Goal: Task Accomplishment & Management: Use online tool/utility

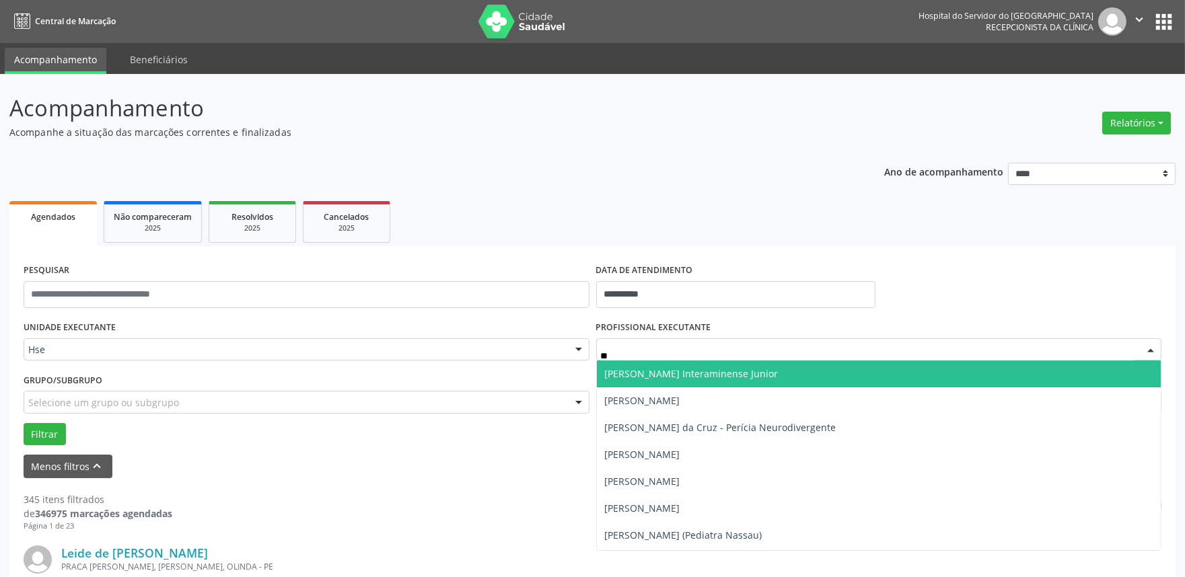
type input "***"
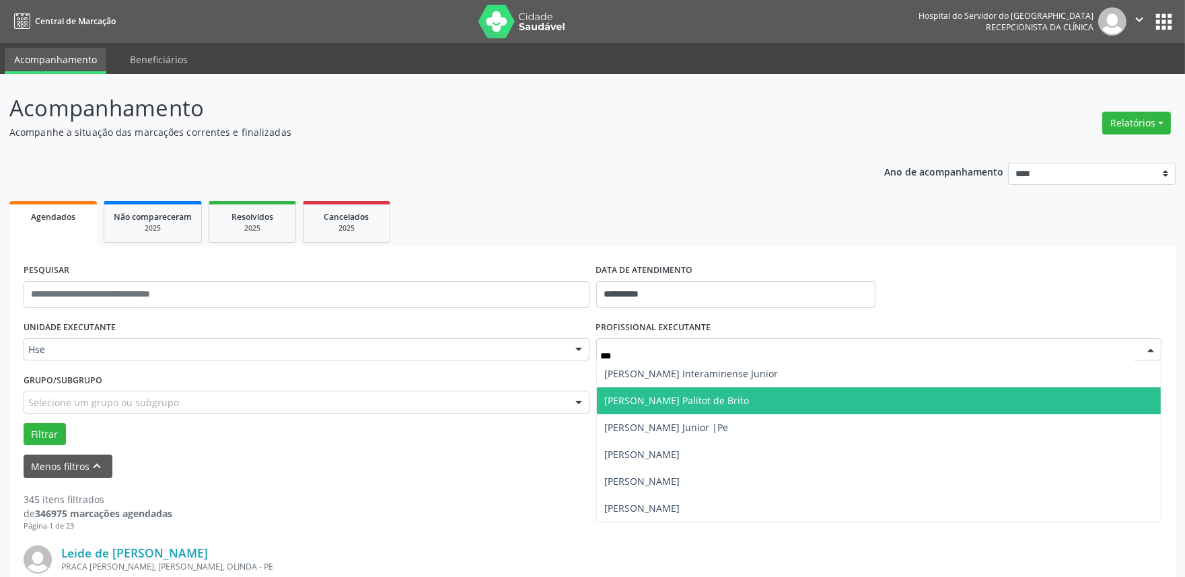
click at [705, 404] on span "[PERSON_NAME] Palitot de Brito" at bounding box center [677, 400] width 145 height 13
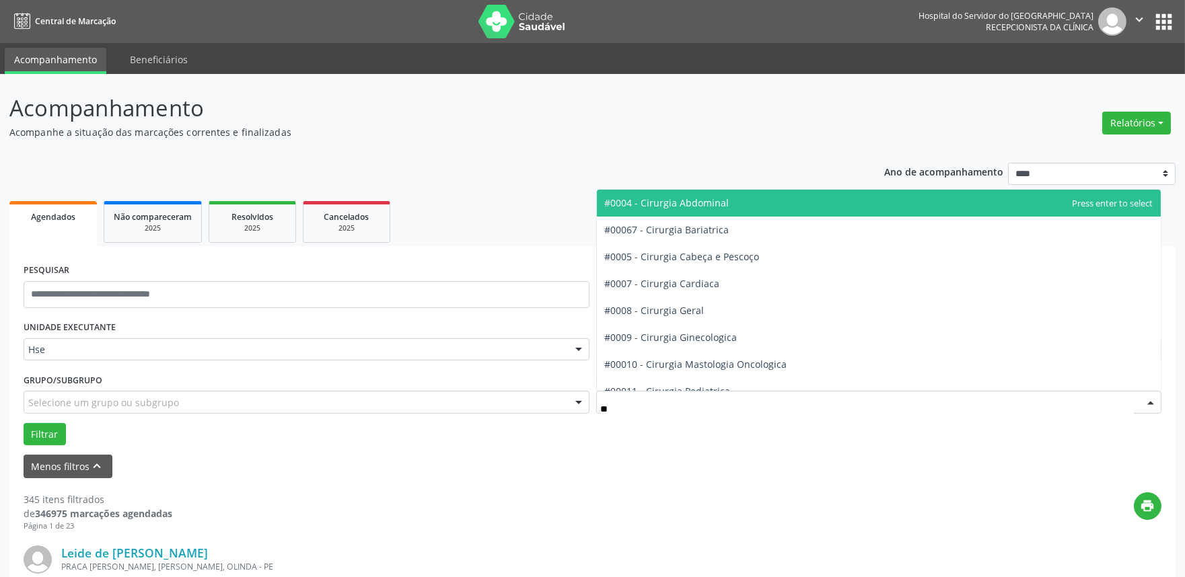
type input "***"
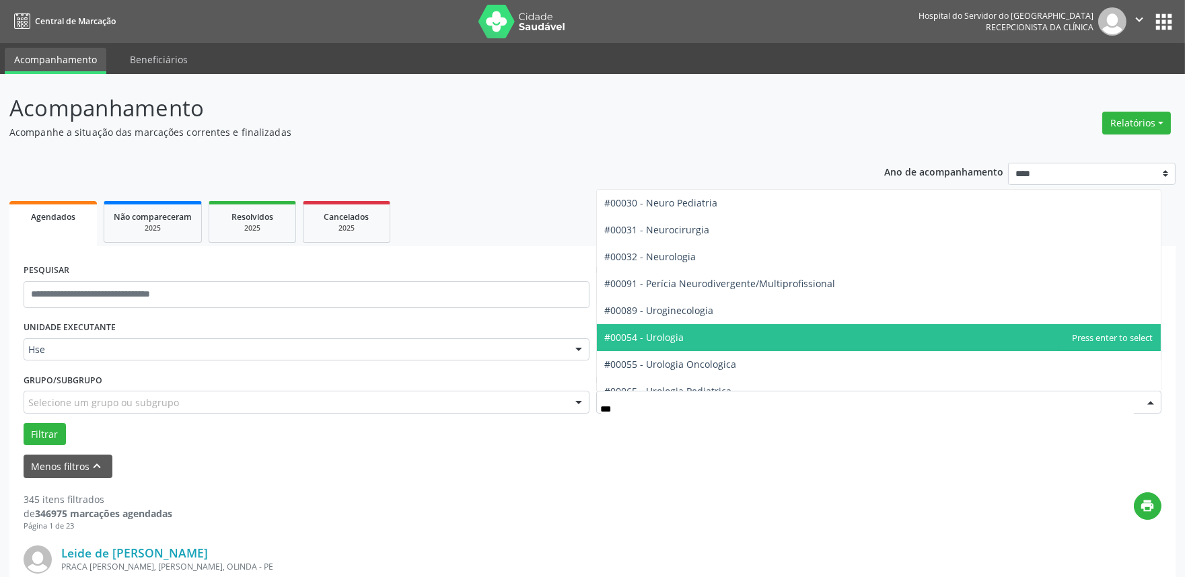
click at [691, 340] on span "#00054 - Urologia" at bounding box center [879, 337] width 564 height 27
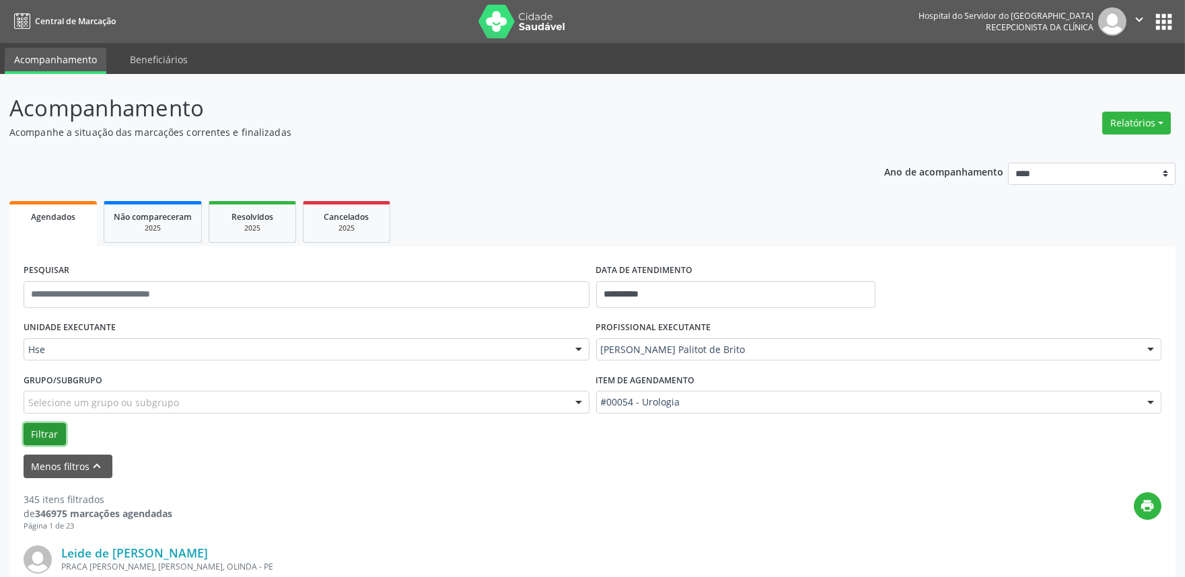
click at [42, 429] on button "Filtrar" at bounding box center [45, 434] width 42 height 23
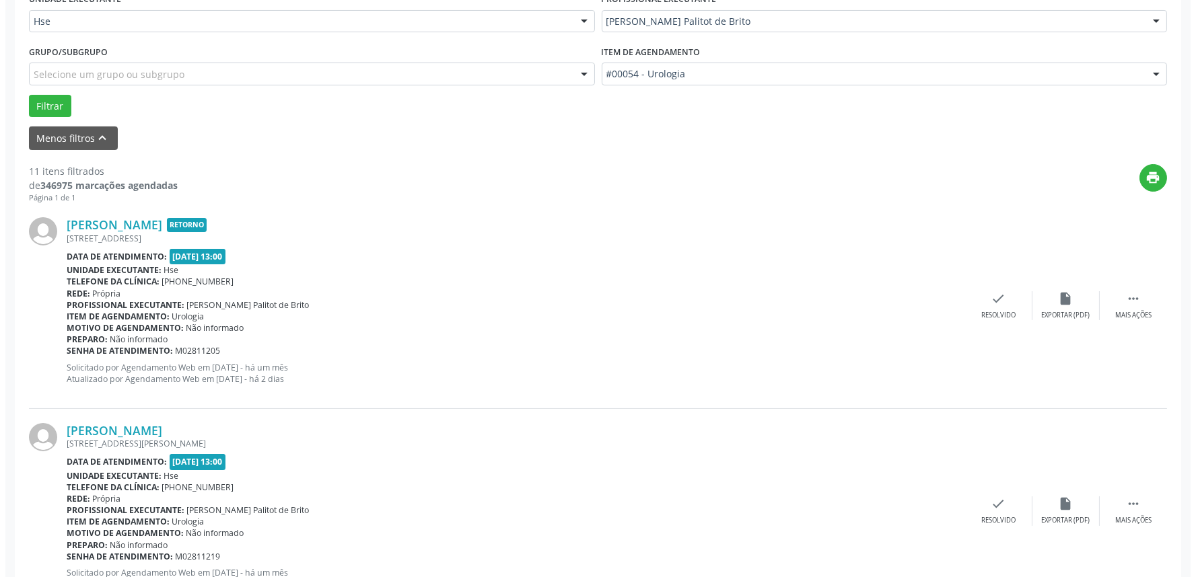
scroll to position [299, 0]
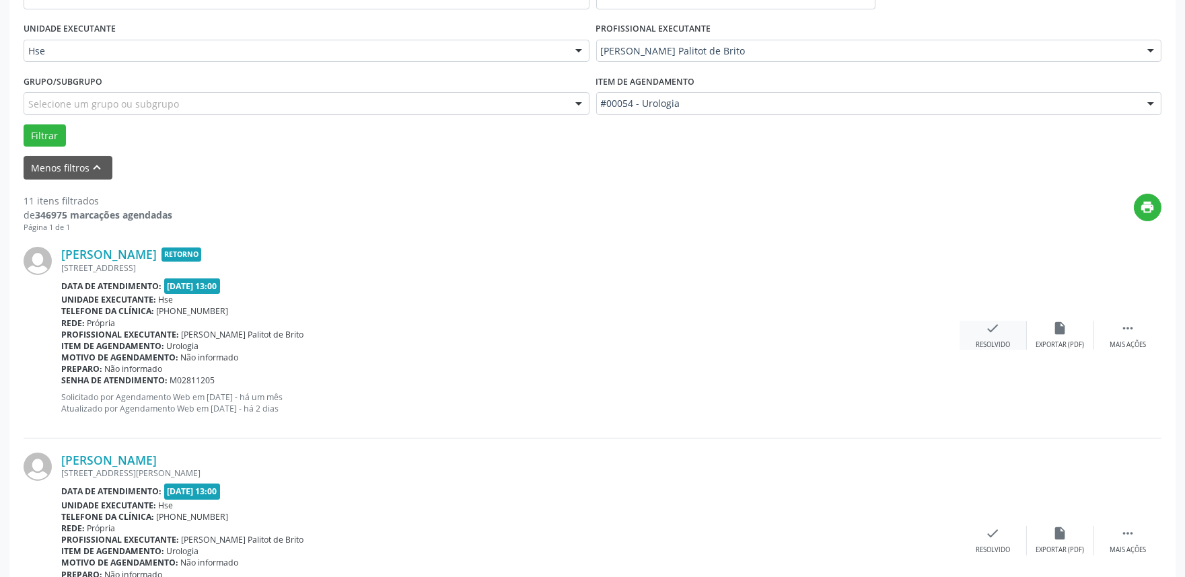
click at [986, 341] on div "Resolvido" at bounding box center [993, 344] width 34 height 9
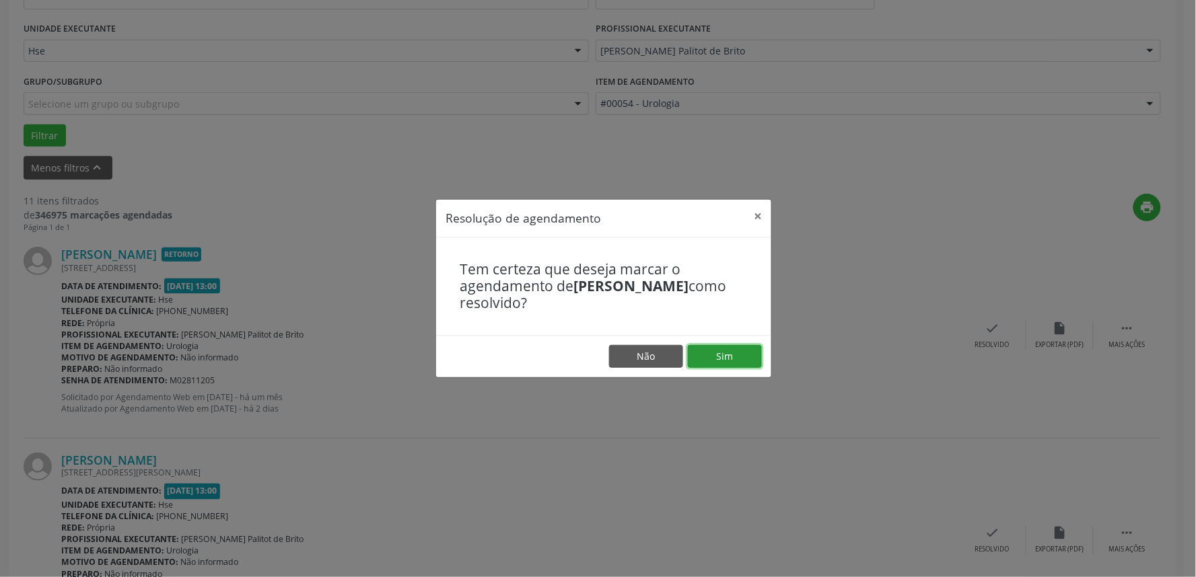
click at [740, 353] on button "Sim" at bounding box center [725, 356] width 74 height 23
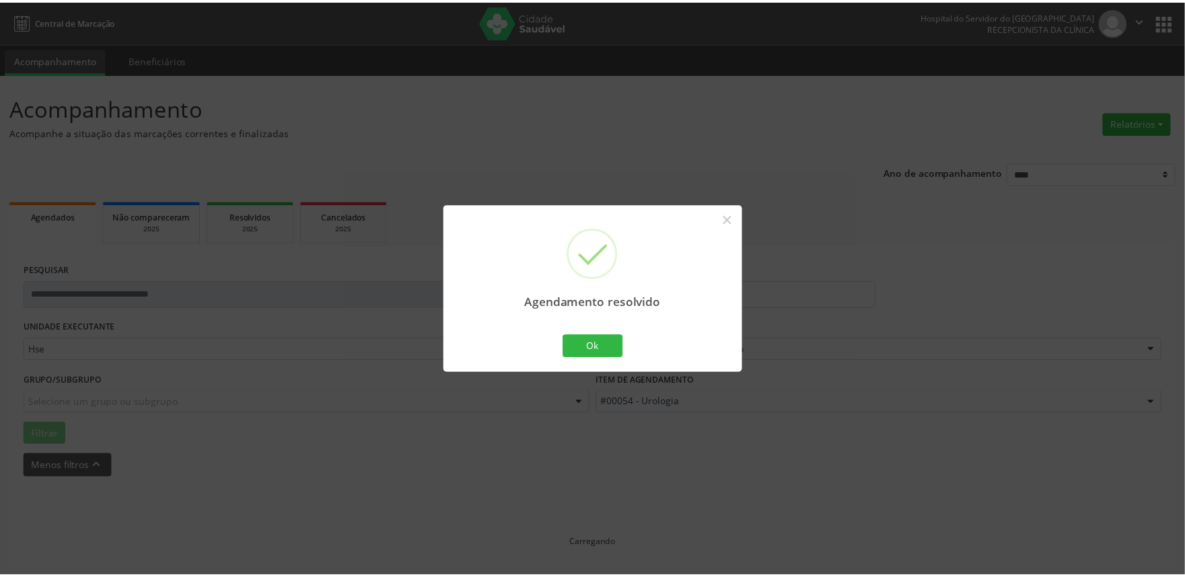
scroll to position [0, 0]
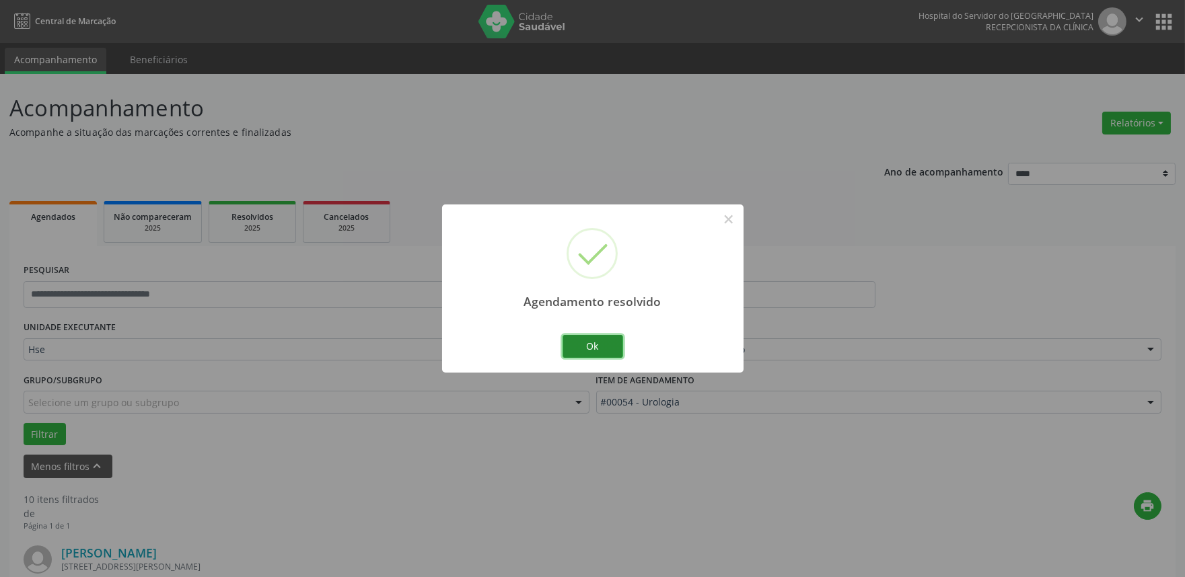
click at [597, 348] on button "Ok" at bounding box center [592, 346] width 61 height 23
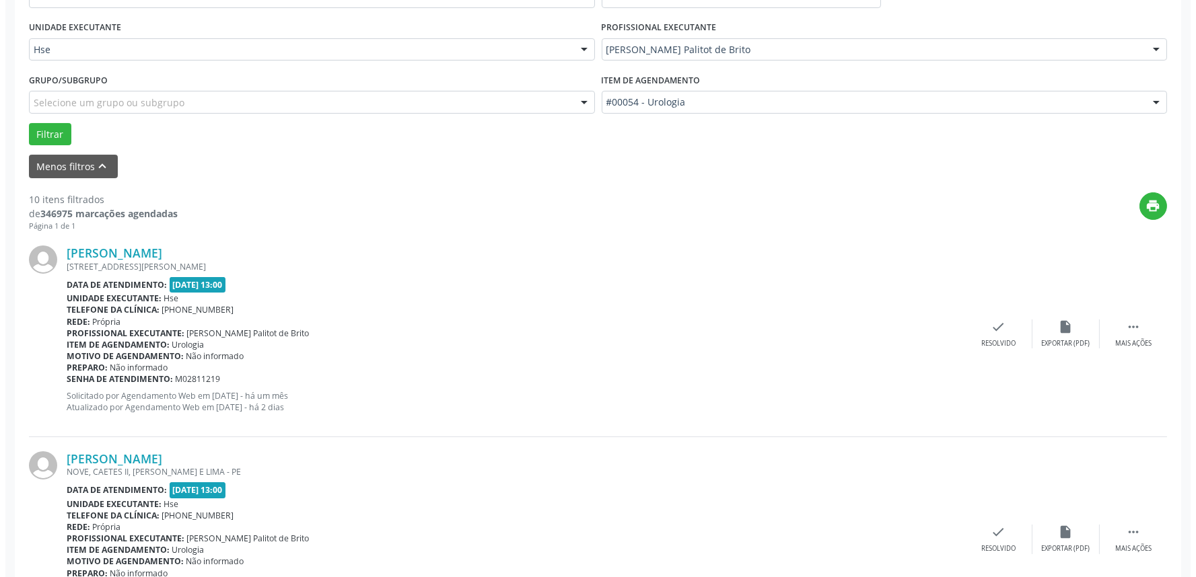
scroll to position [373, 0]
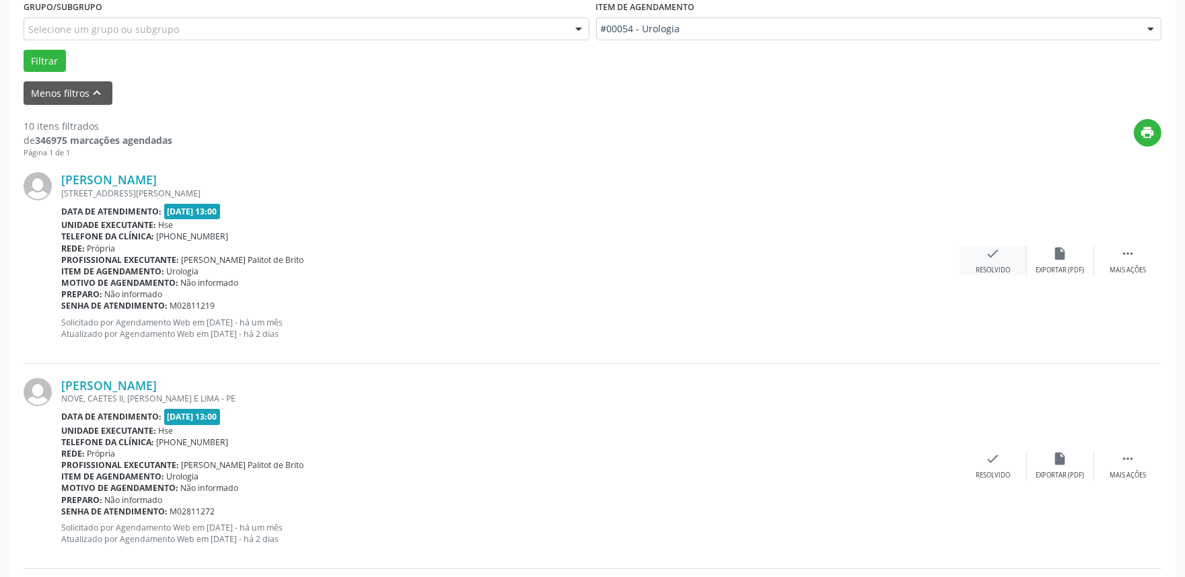
click at [993, 254] on icon "check" at bounding box center [993, 253] width 15 height 15
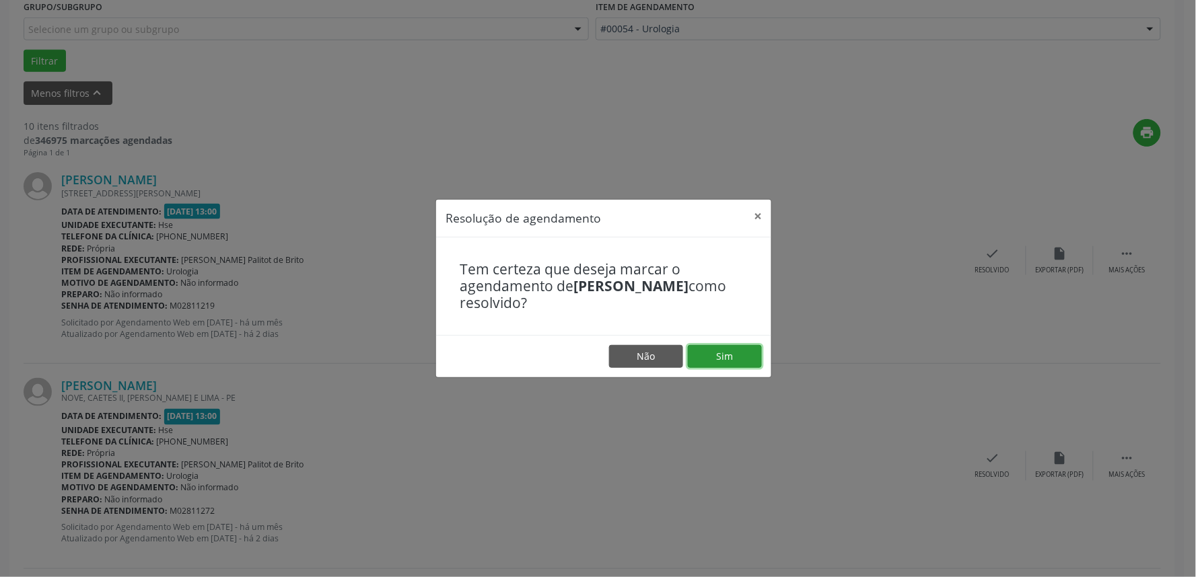
click at [721, 347] on button "Sim" at bounding box center [725, 356] width 74 height 23
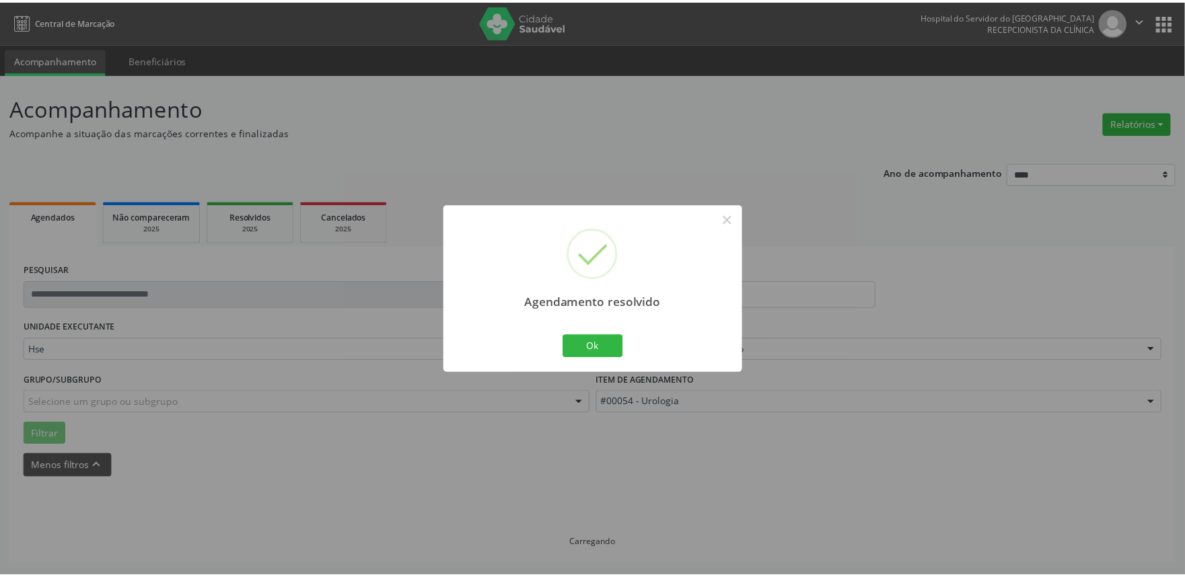
scroll to position [0, 0]
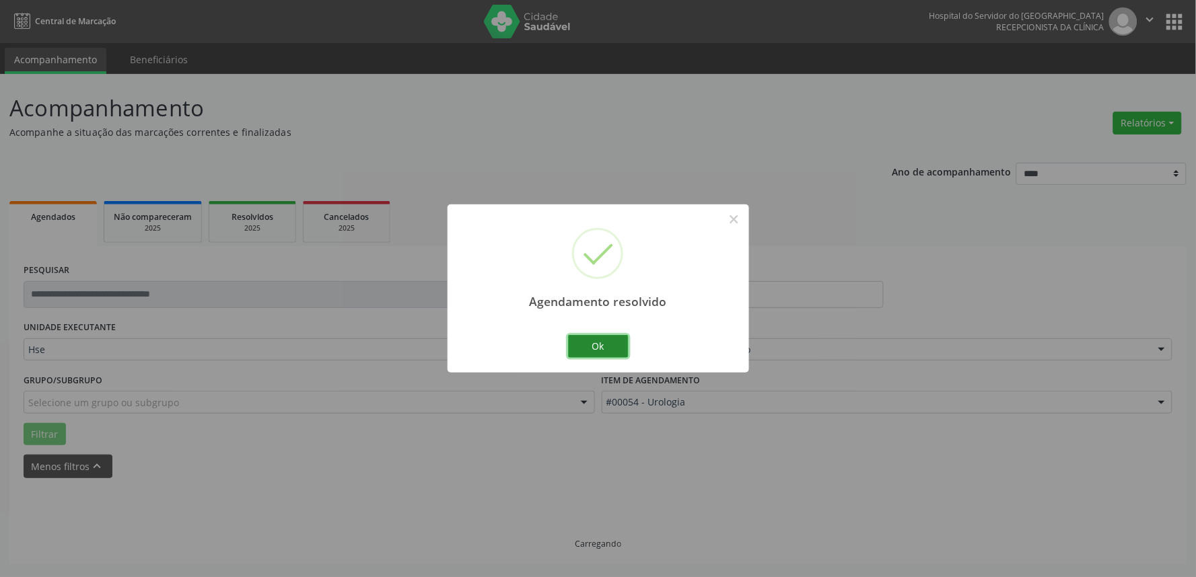
click at [595, 345] on button "Ok" at bounding box center [598, 346] width 61 height 23
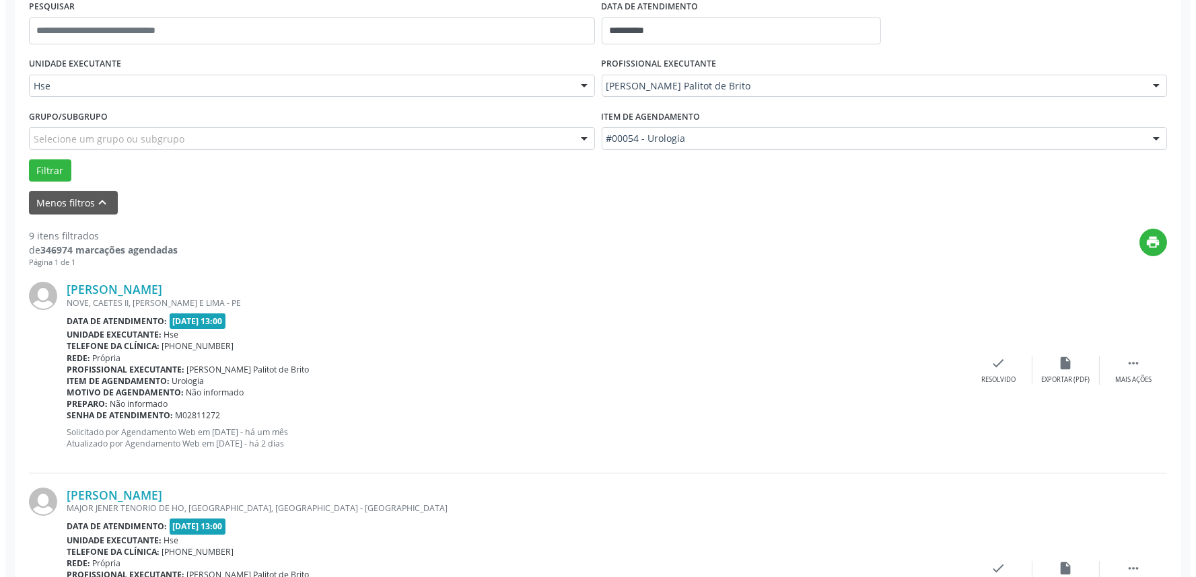
scroll to position [299, 0]
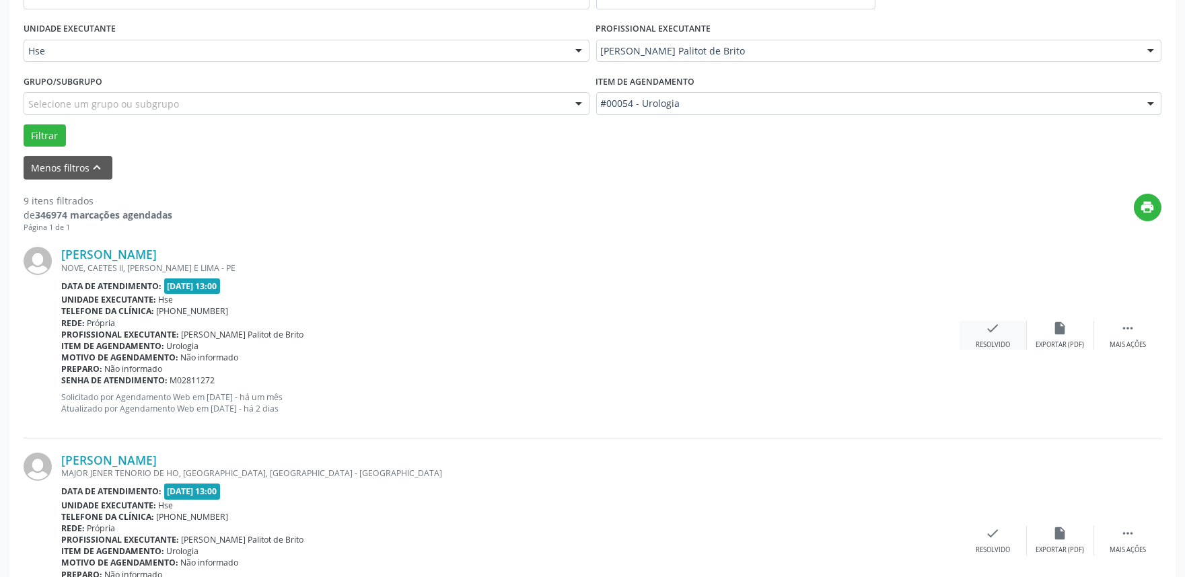
click at [992, 335] on div "check Resolvido" at bounding box center [992, 335] width 67 height 29
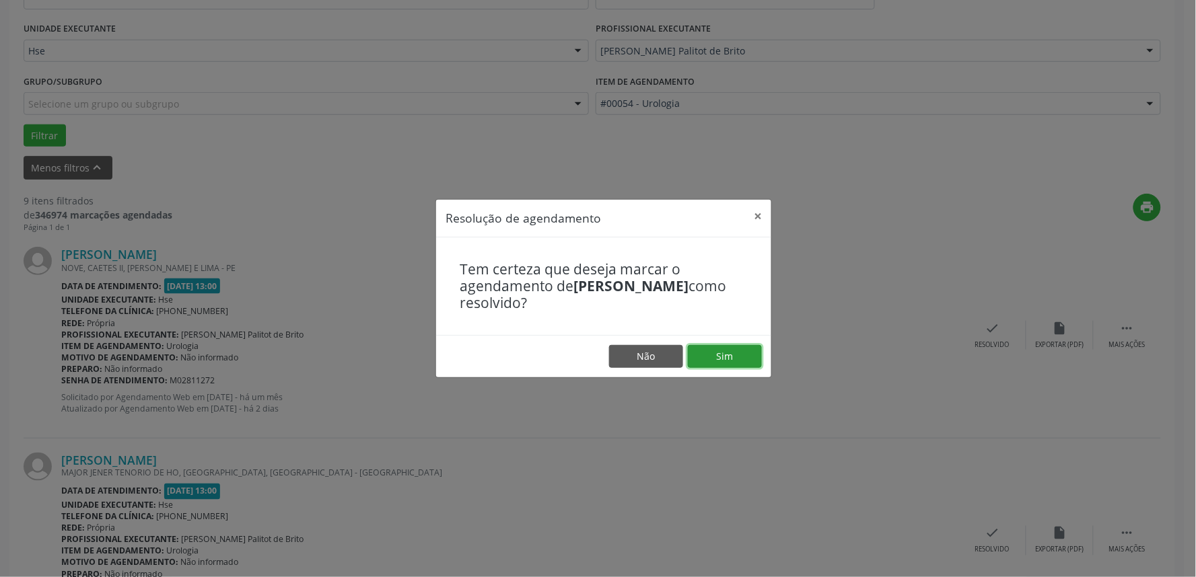
click at [729, 361] on button "Sim" at bounding box center [725, 356] width 74 height 23
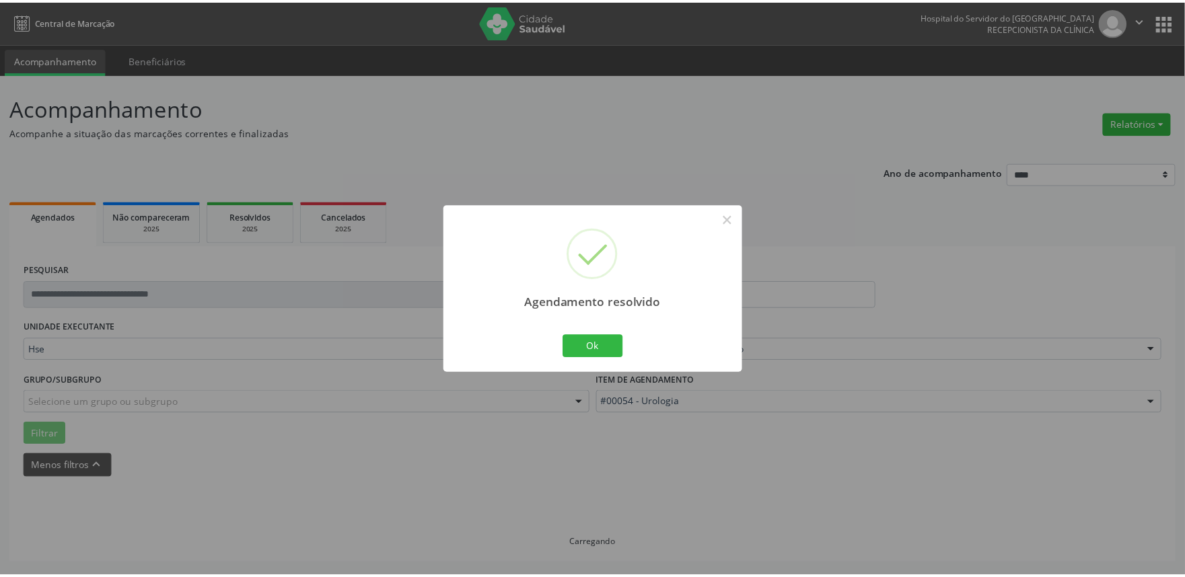
scroll to position [0, 0]
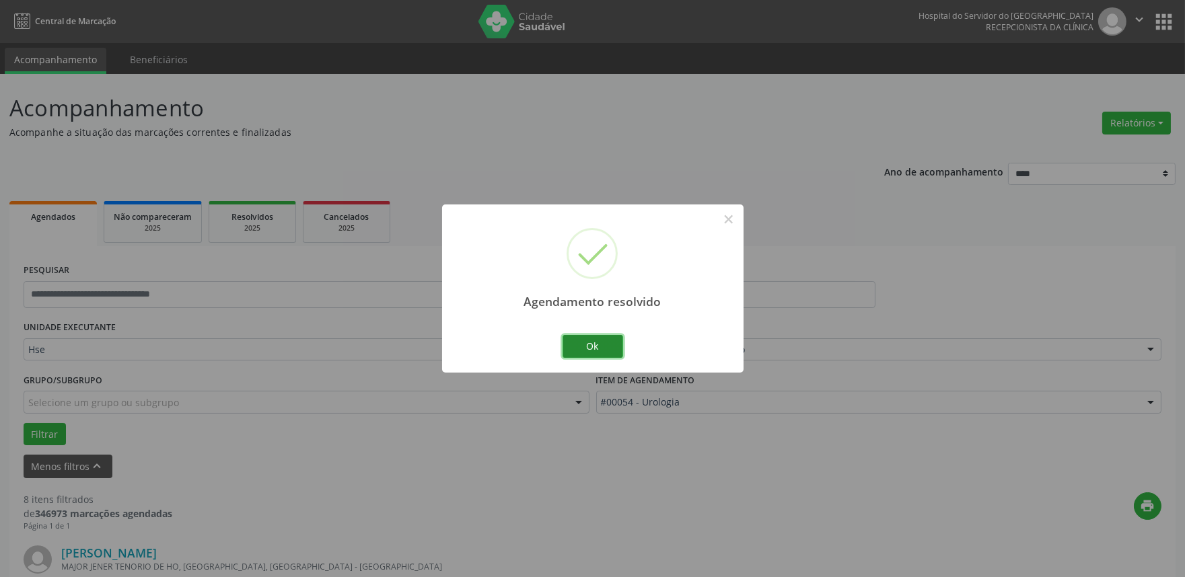
click at [604, 338] on button "Ok" at bounding box center [592, 346] width 61 height 23
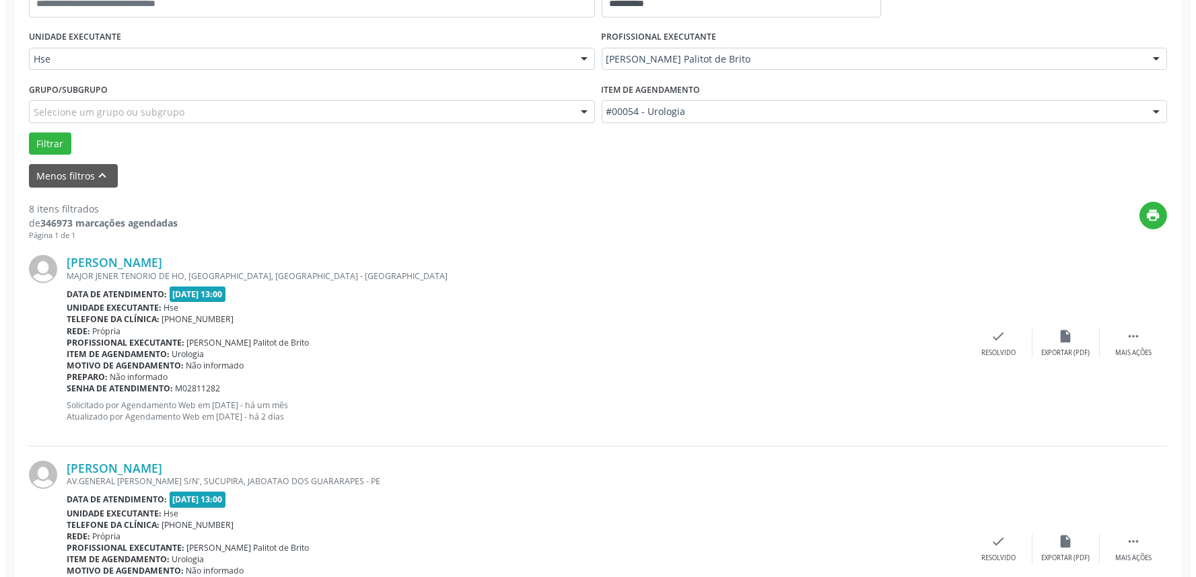
scroll to position [373, 0]
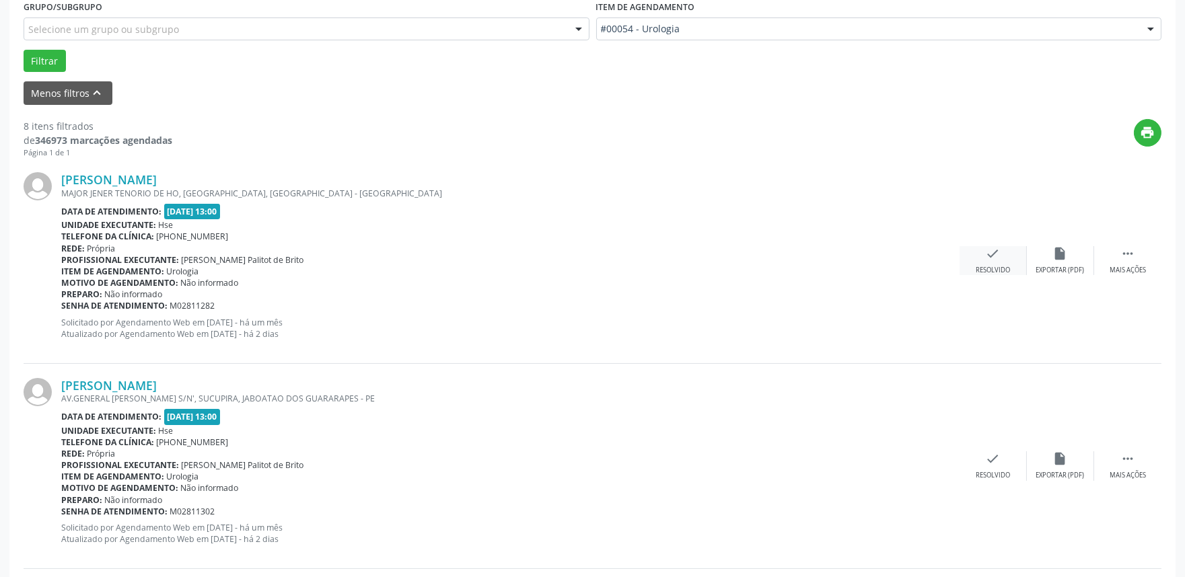
click at [983, 252] on div "check Resolvido" at bounding box center [992, 260] width 67 height 29
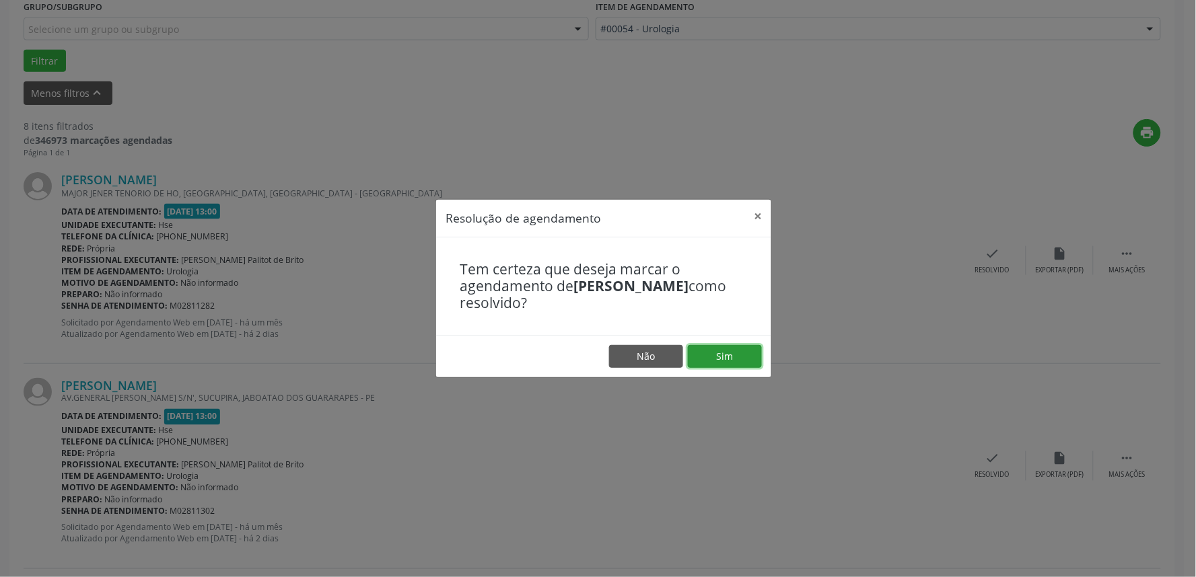
click at [729, 353] on button "Sim" at bounding box center [725, 356] width 74 height 23
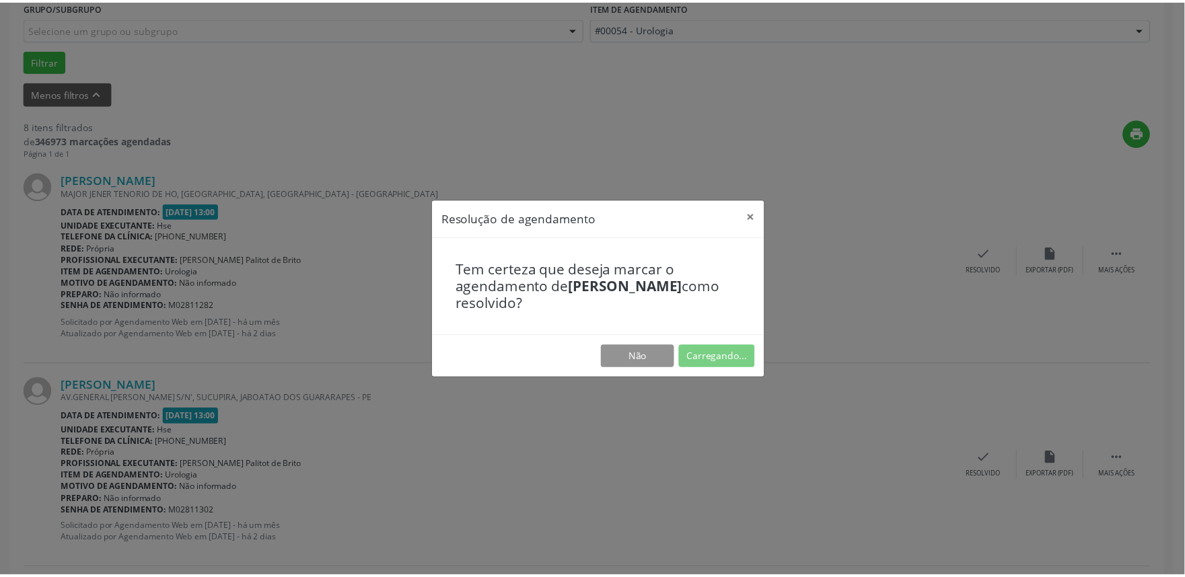
scroll to position [0, 0]
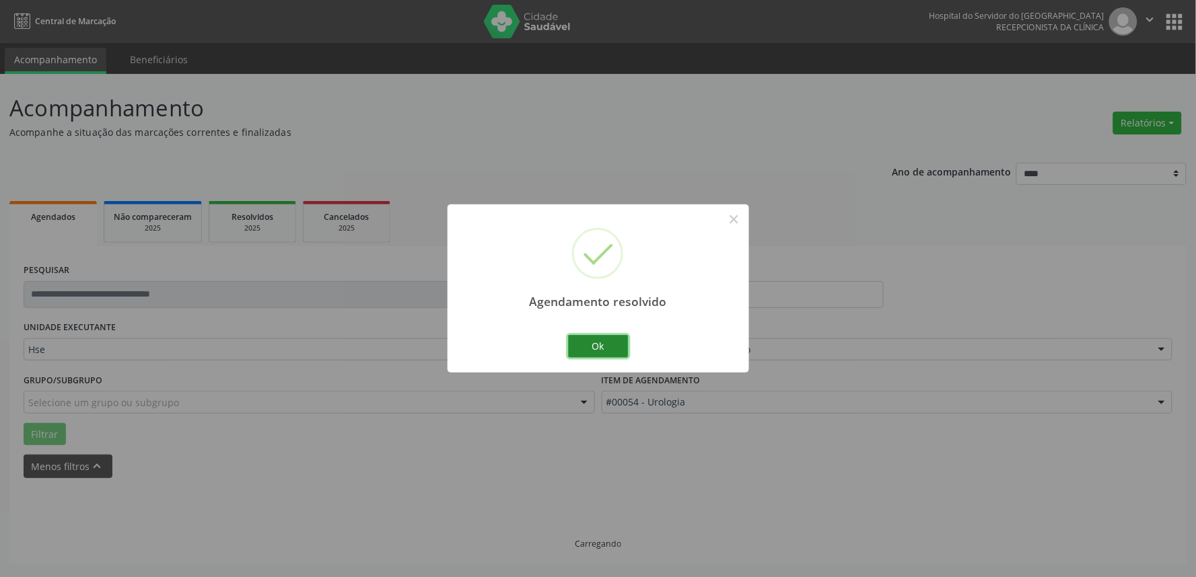
click at [614, 344] on button "Ok" at bounding box center [598, 346] width 61 height 23
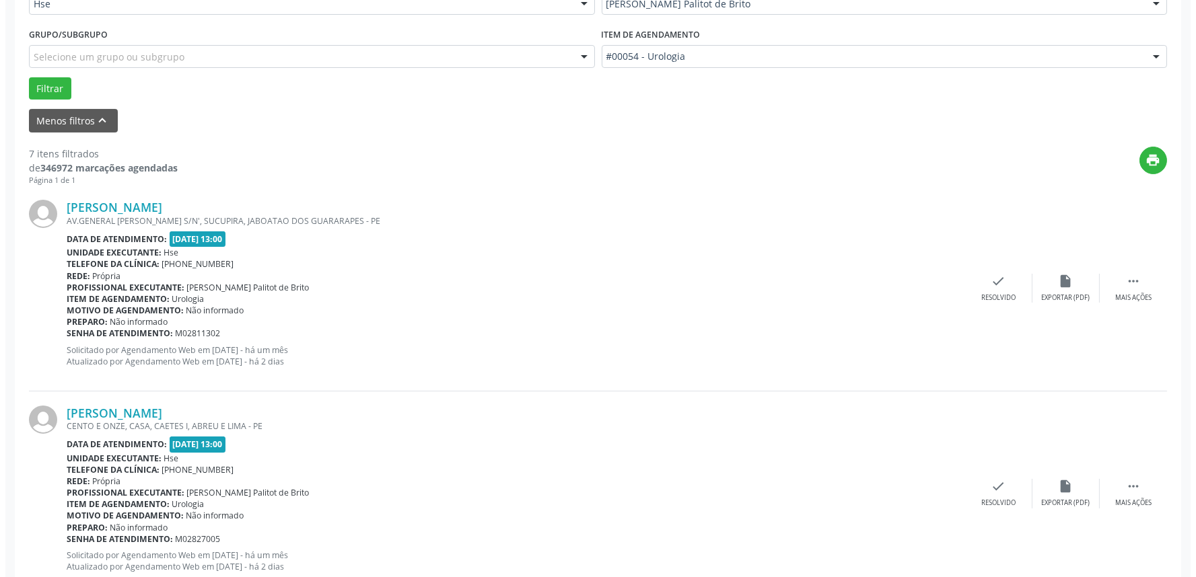
scroll to position [382, 0]
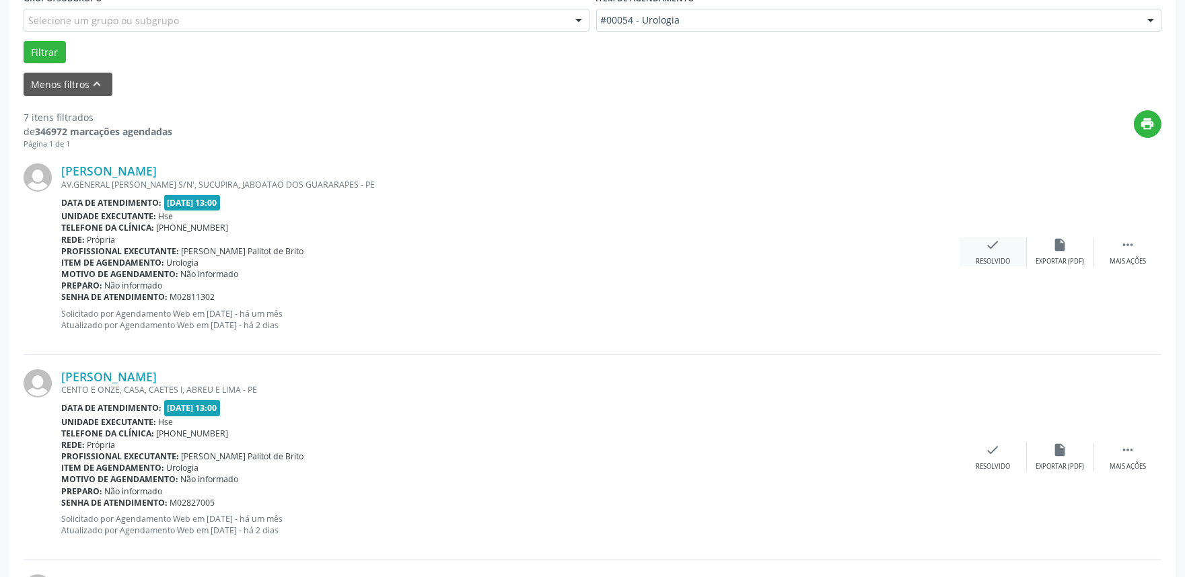
drag, startPoint x: 997, startPoint y: 264, endPoint x: 983, endPoint y: 253, distance: 17.8
click at [983, 253] on div "check Resolvido" at bounding box center [992, 251] width 67 height 29
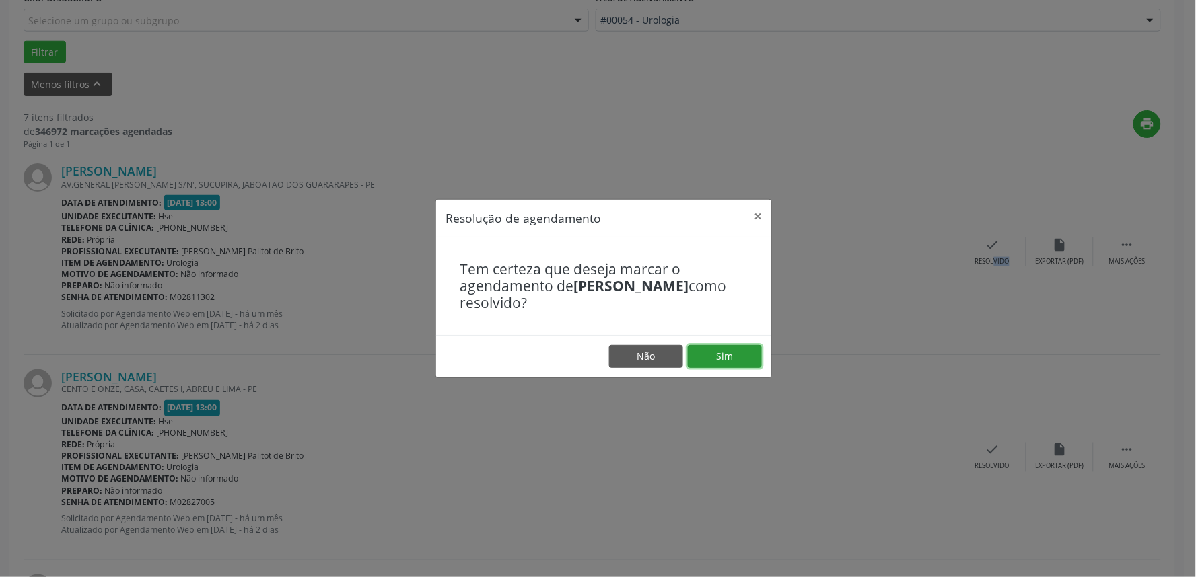
click at [718, 358] on button "Sim" at bounding box center [725, 356] width 74 height 23
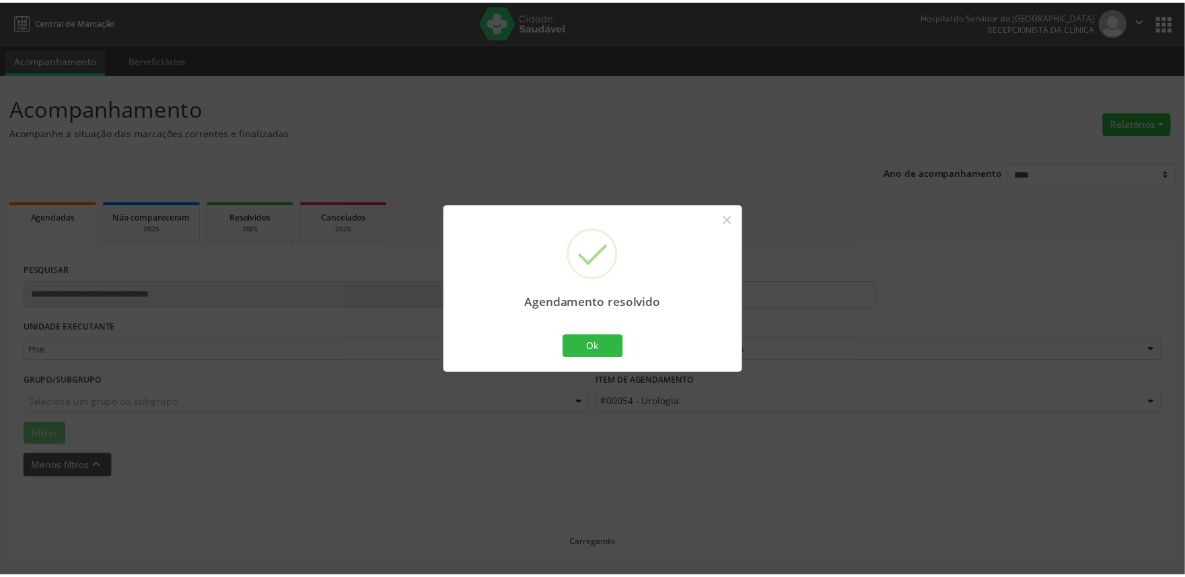
scroll to position [0, 0]
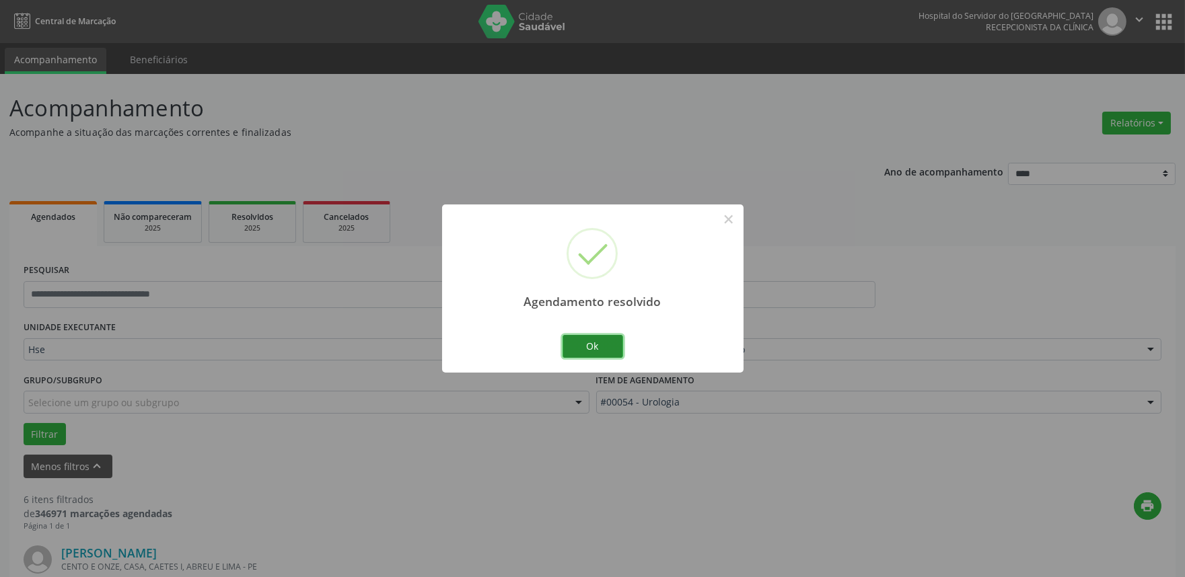
click at [589, 339] on button "Ok" at bounding box center [592, 346] width 61 height 23
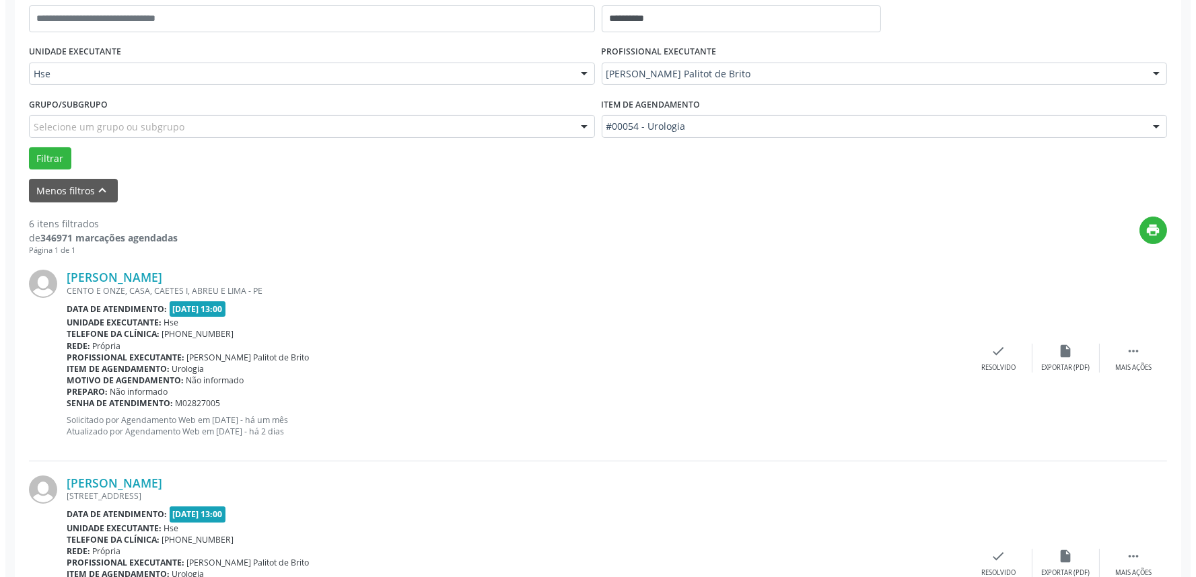
scroll to position [299, 0]
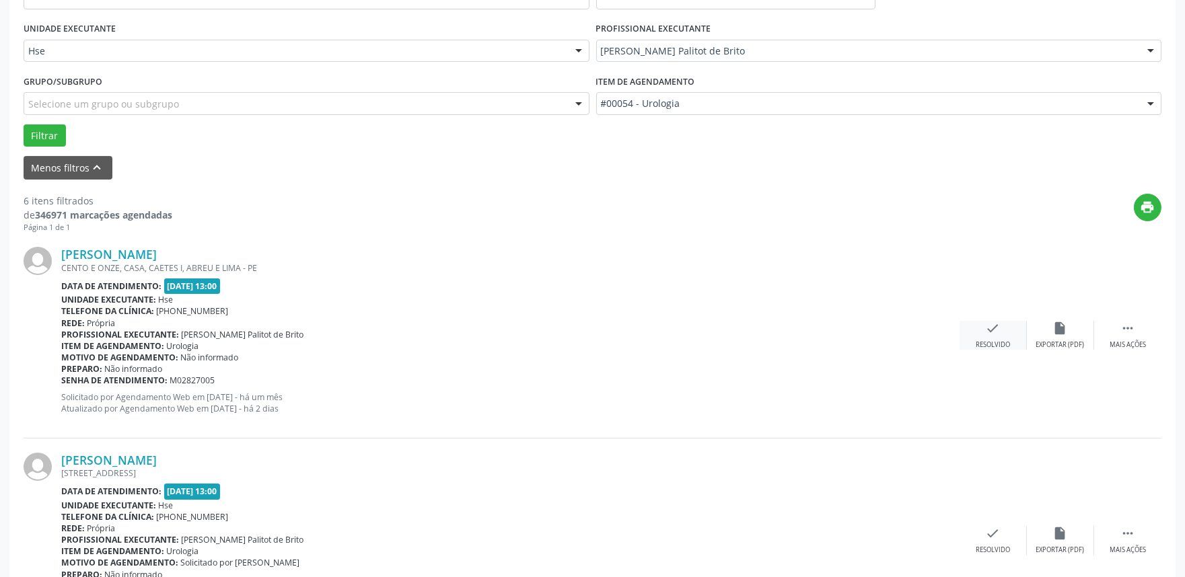
click at [986, 332] on icon "check" at bounding box center [993, 328] width 15 height 15
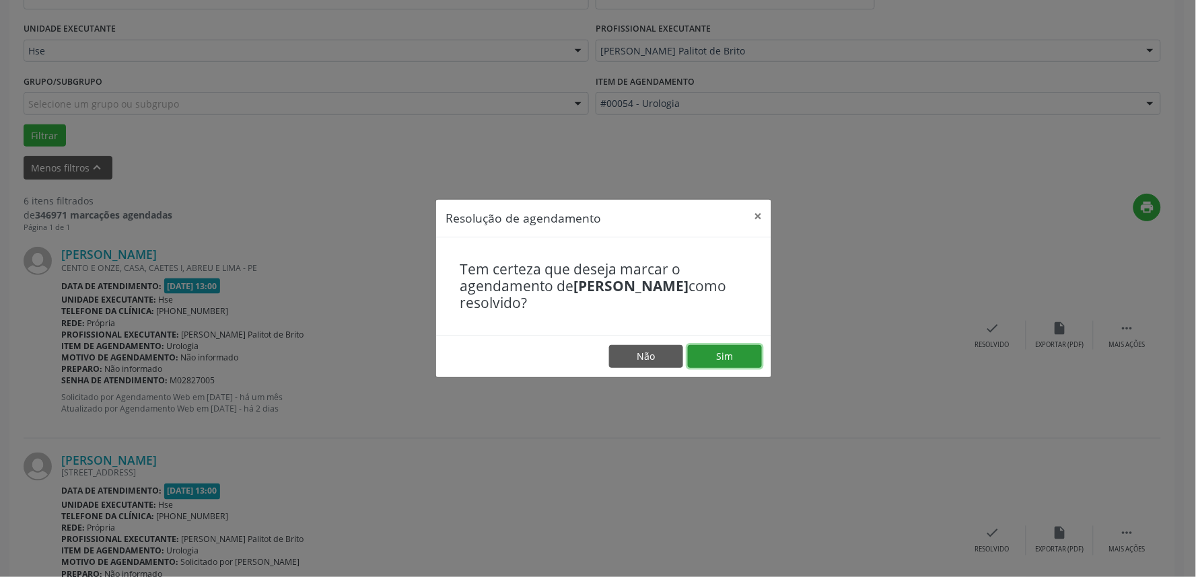
click at [725, 358] on button "Sim" at bounding box center [725, 356] width 74 height 23
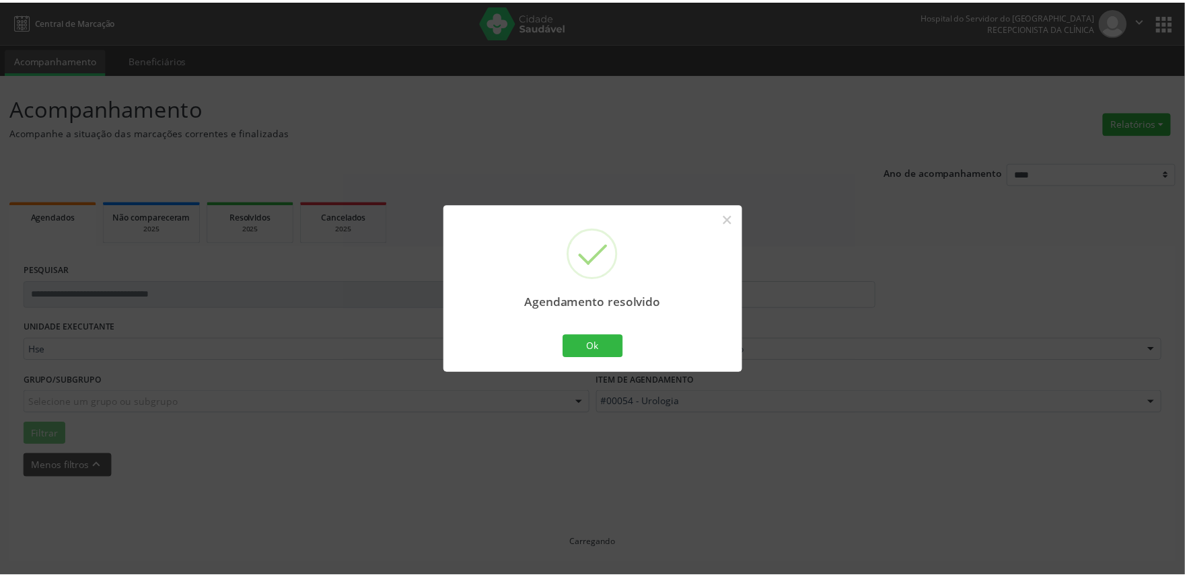
scroll to position [0, 0]
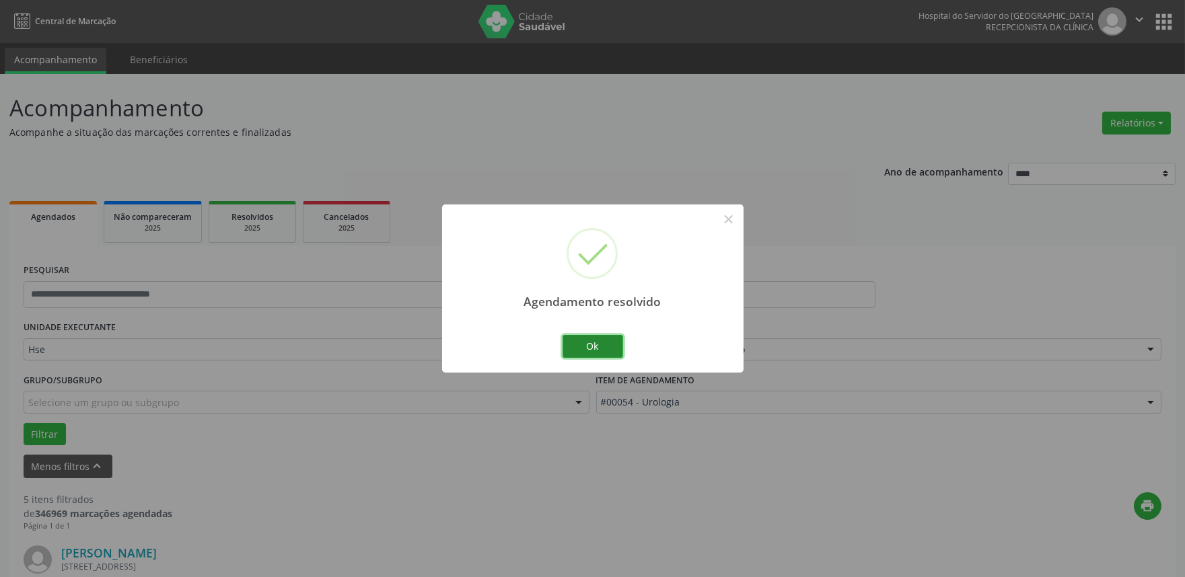
click at [600, 353] on button "Ok" at bounding box center [592, 346] width 61 height 23
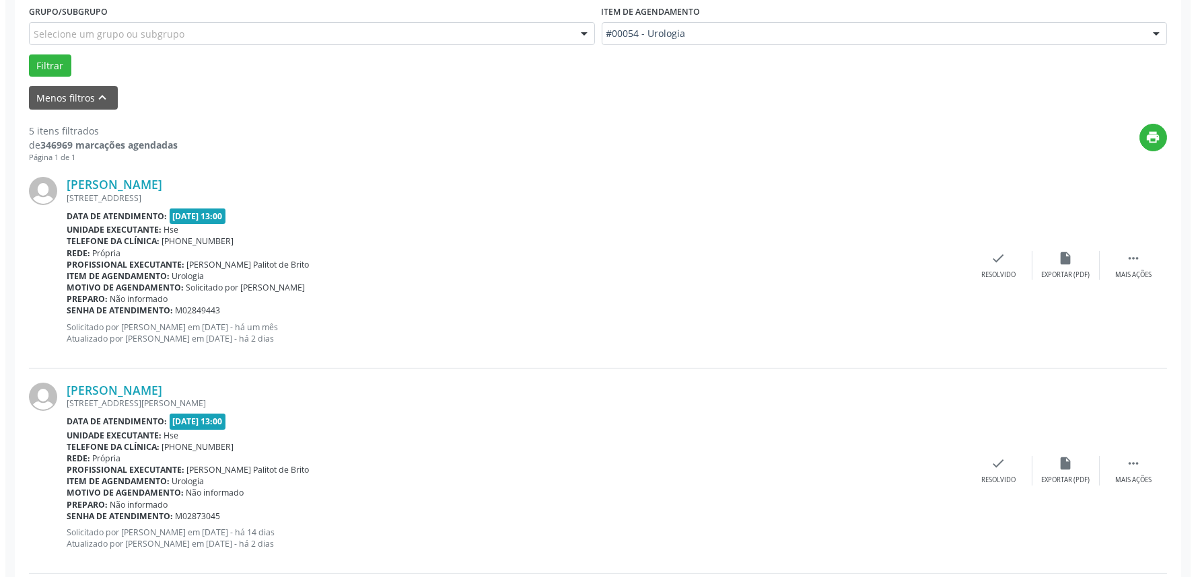
scroll to position [373, 0]
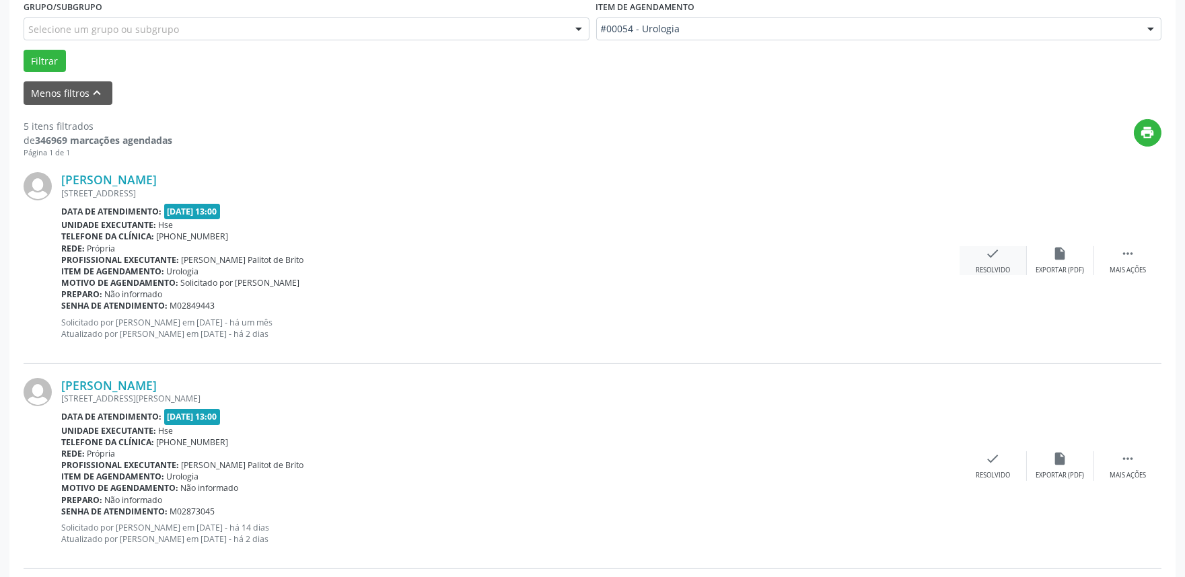
click at [1002, 258] on div "check Resolvido" at bounding box center [992, 260] width 67 height 29
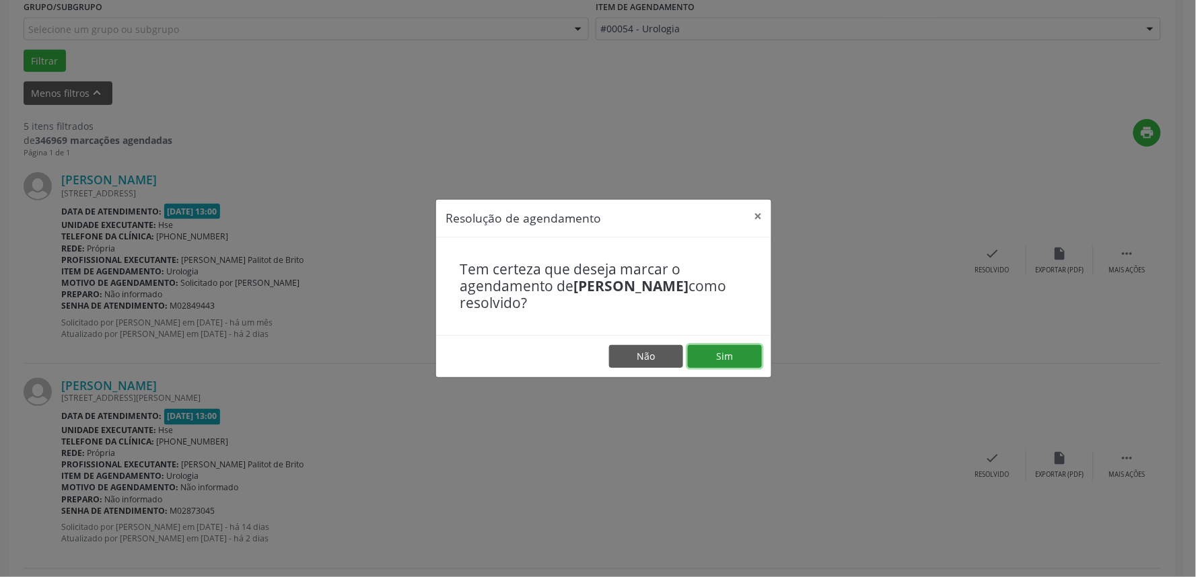
click at [735, 355] on button "Sim" at bounding box center [725, 356] width 74 height 23
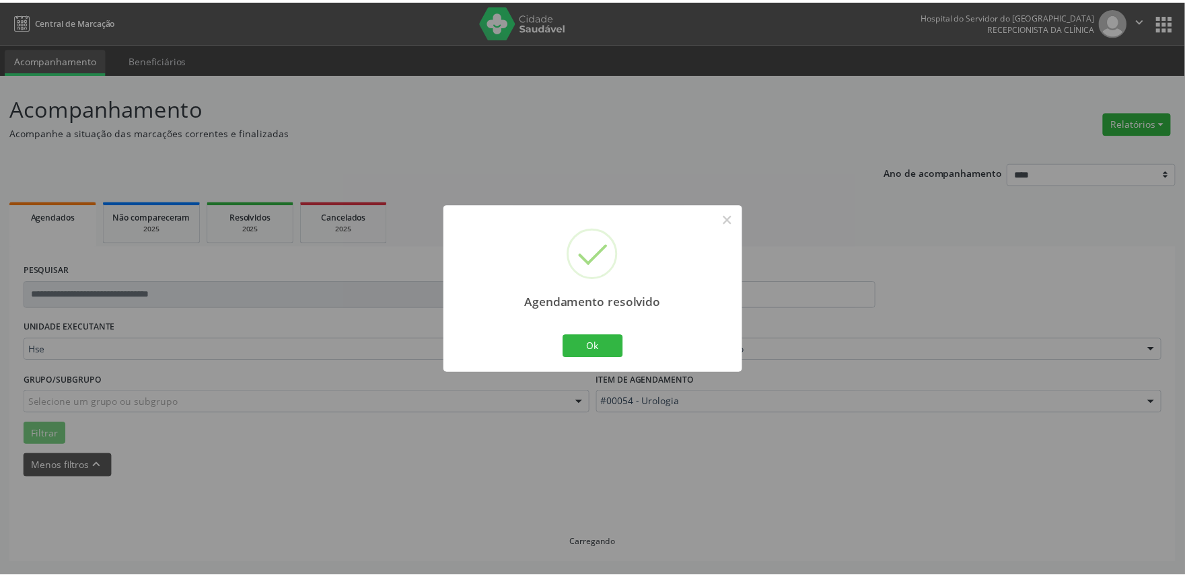
scroll to position [0, 0]
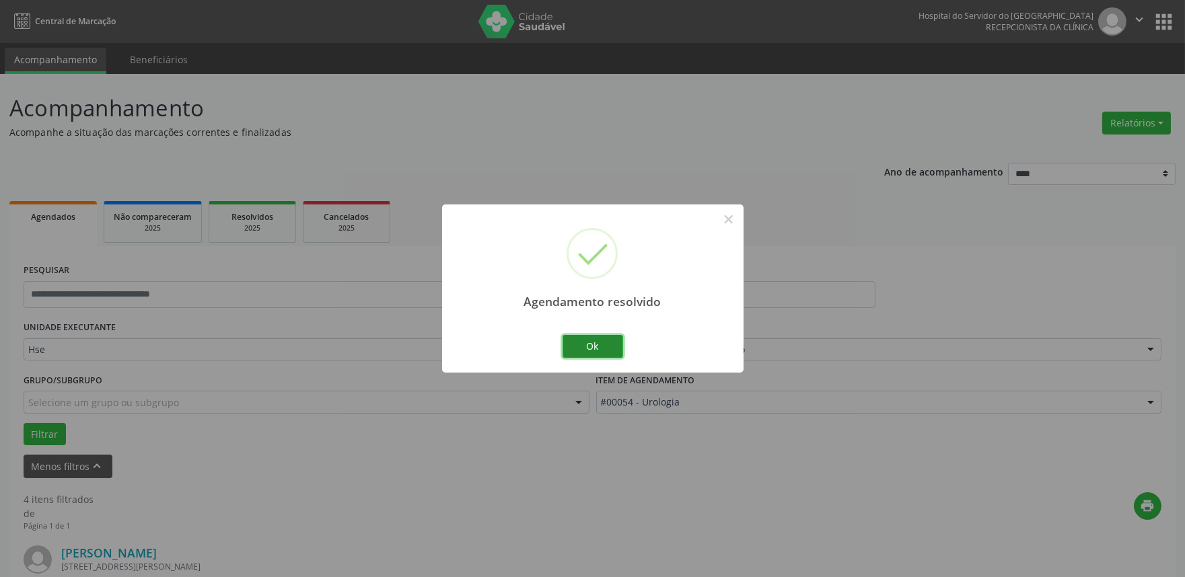
click at [618, 343] on button "Ok" at bounding box center [592, 346] width 61 height 23
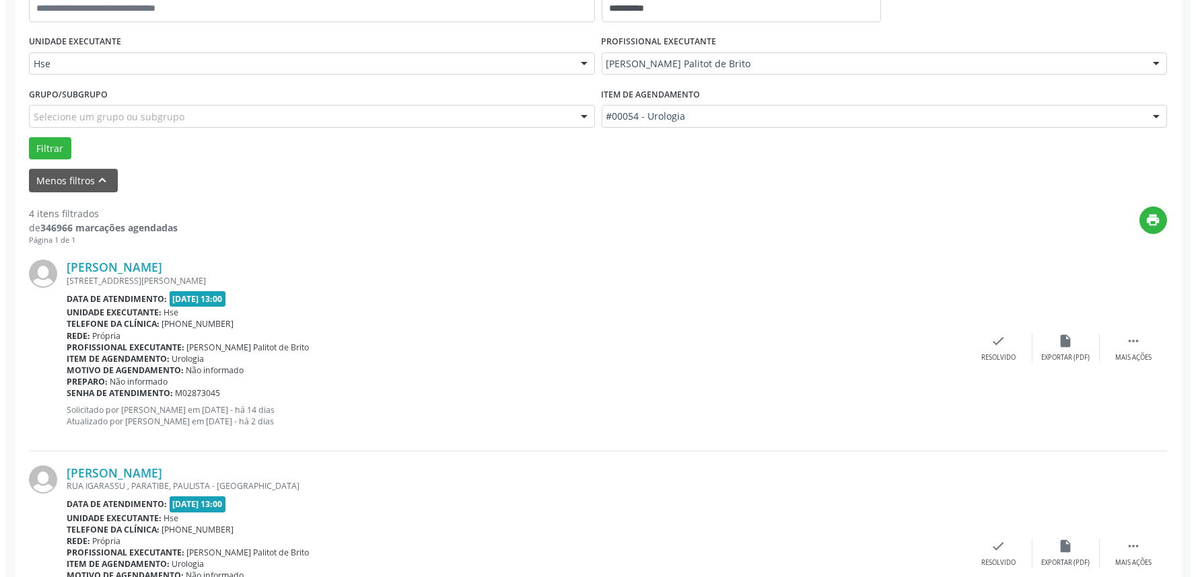
scroll to position [299, 0]
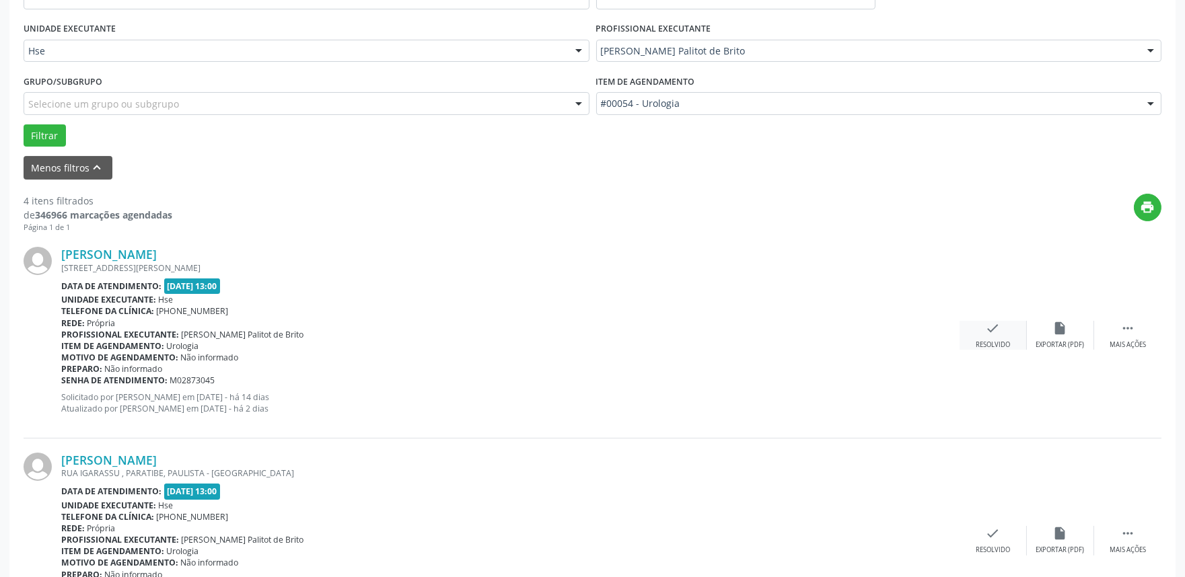
click at [991, 331] on icon "check" at bounding box center [993, 328] width 15 height 15
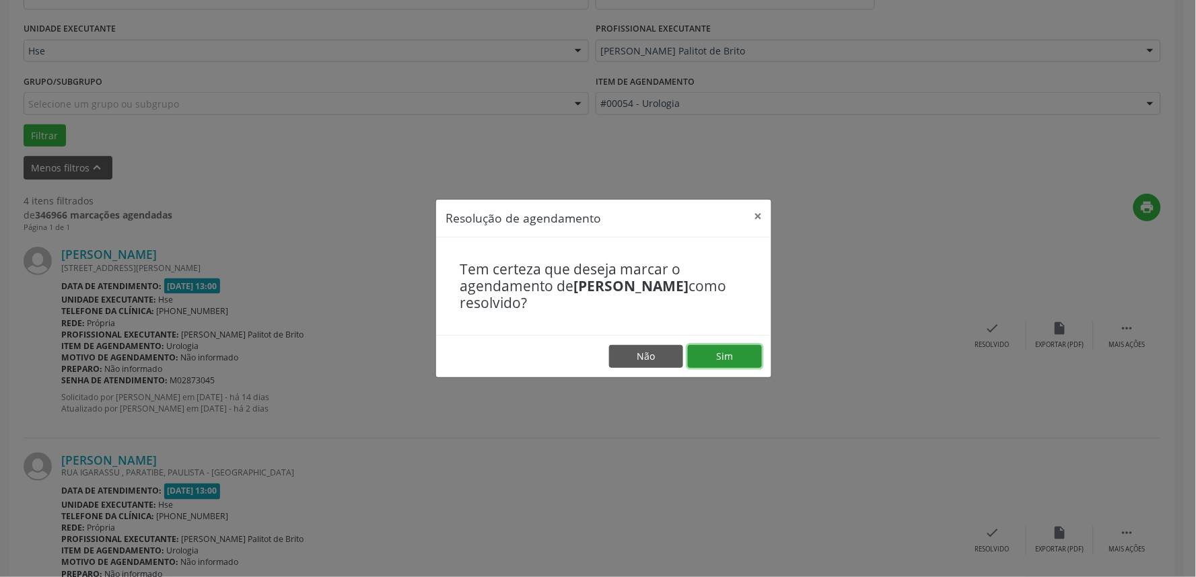
click at [735, 361] on button "Sim" at bounding box center [725, 356] width 74 height 23
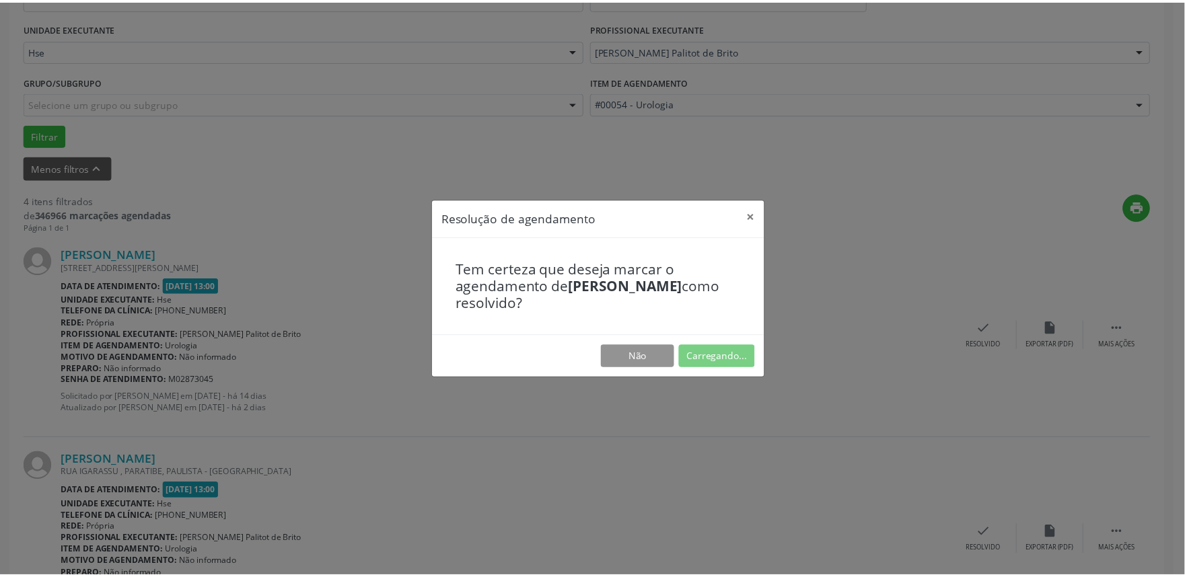
scroll to position [0, 0]
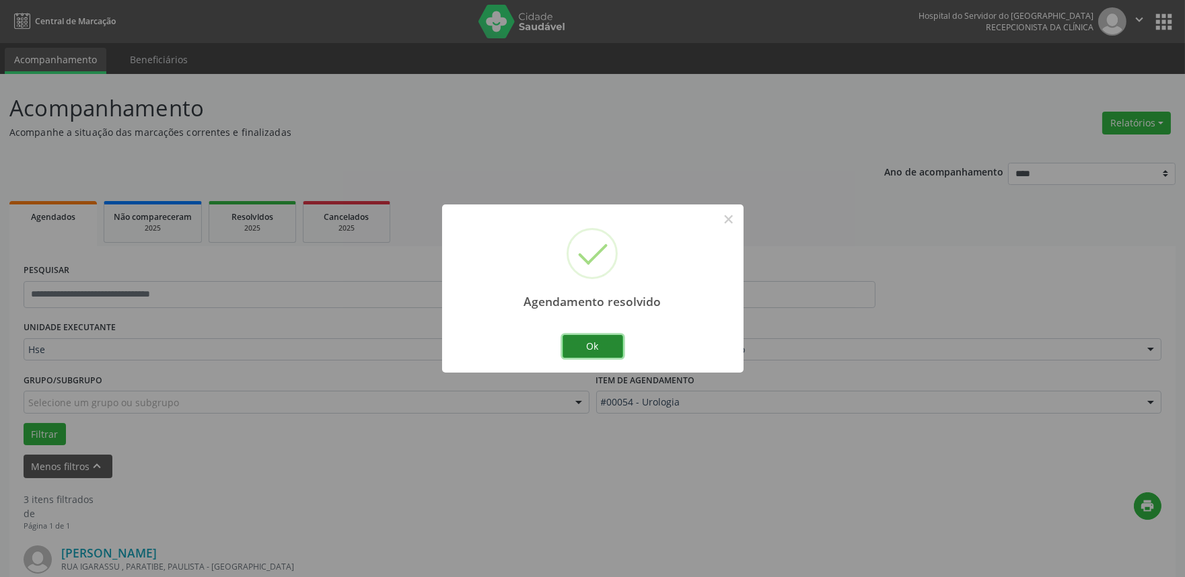
click at [589, 345] on button "Ok" at bounding box center [592, 346] width 61 height 23
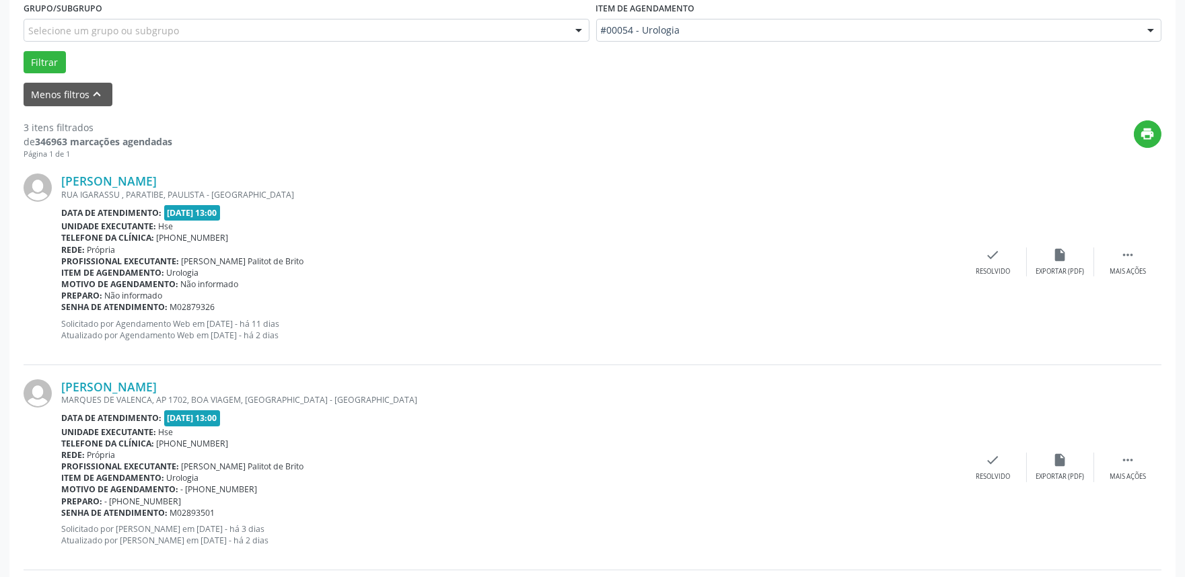
scroll to position [373, 0]
click at [1120, 258] on icon "" at bounding box center [1127, 253] width 15 height 15
click at [1064, 268] on div "Não compareceu" at bounding box center [1059, 270] width 57 height 9
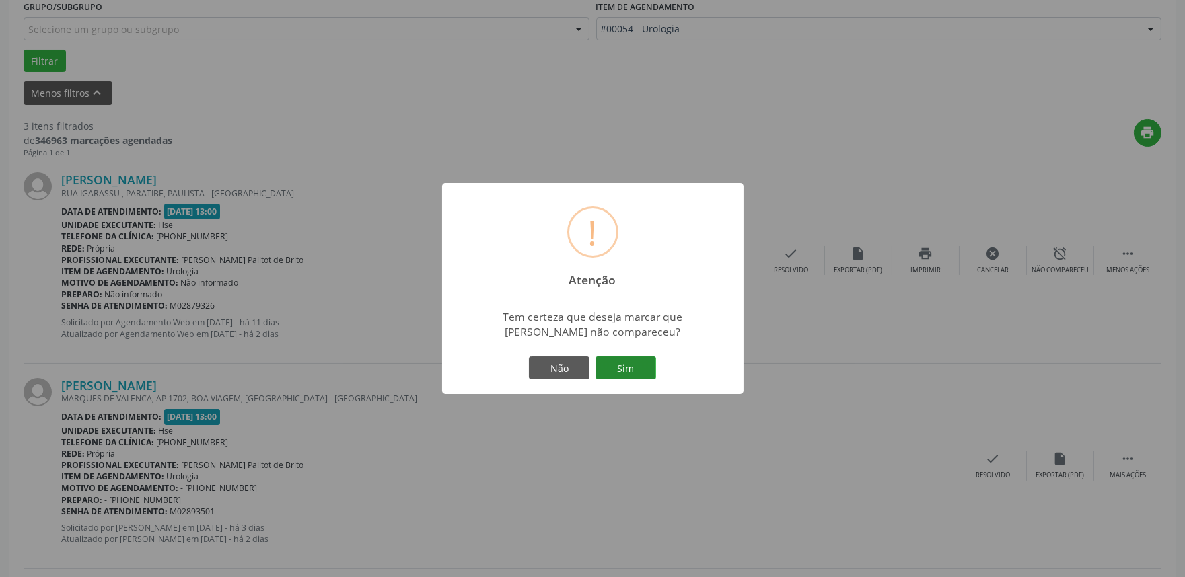
click at [628, 368] on button "Sim" at bounding box center [625, 368] width 61 height 23
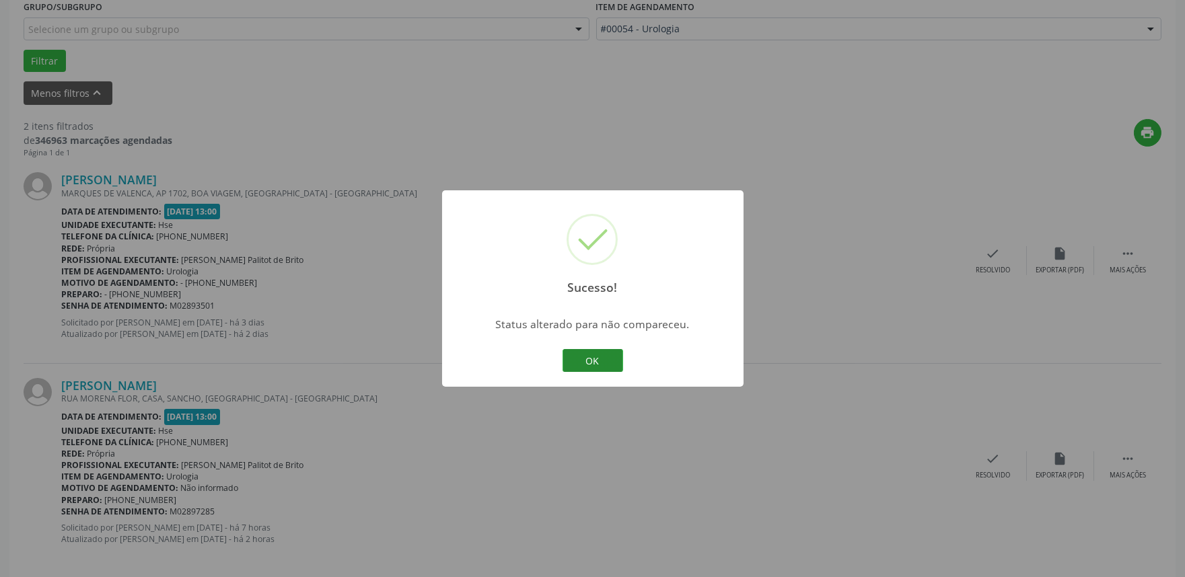
click at [602, 359] on button "OK" at bounding box center [592, 360] width 61 height 23
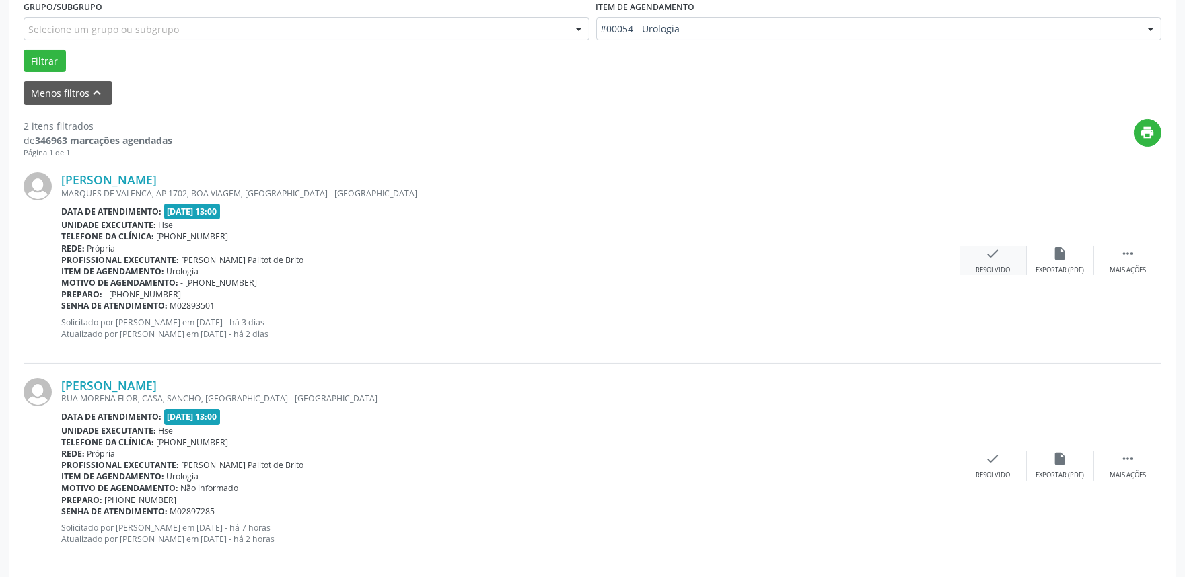
click at [994, 259] on div "check Resolvido" at bounding box center [992, 260] width 67 height 29
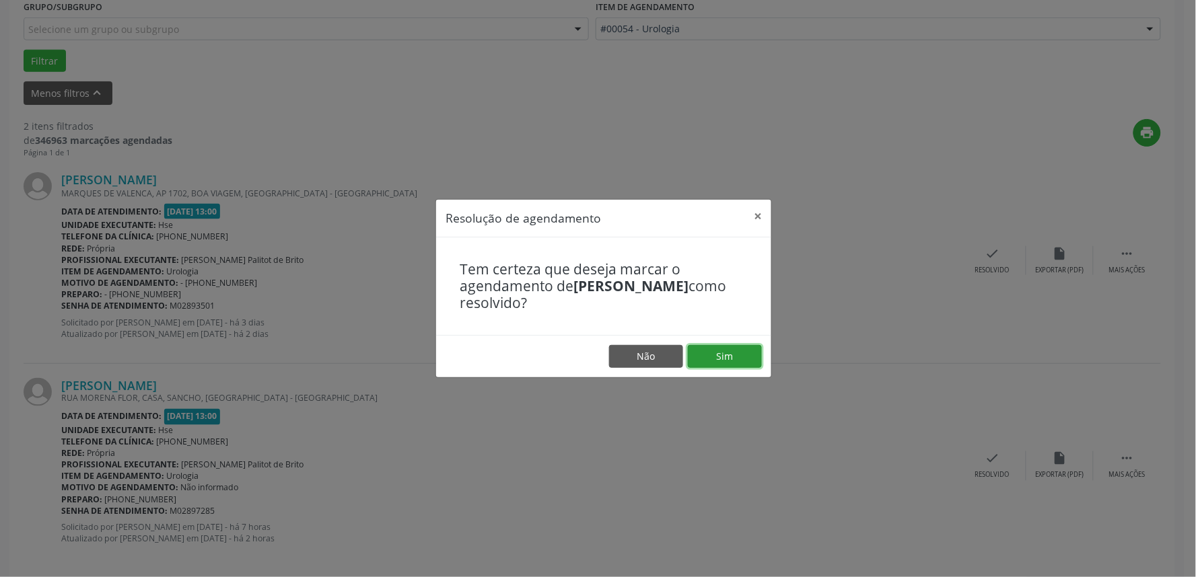
click at [727, 355] on button "Sim" at bounding box center [725, 356] width 74 height 23
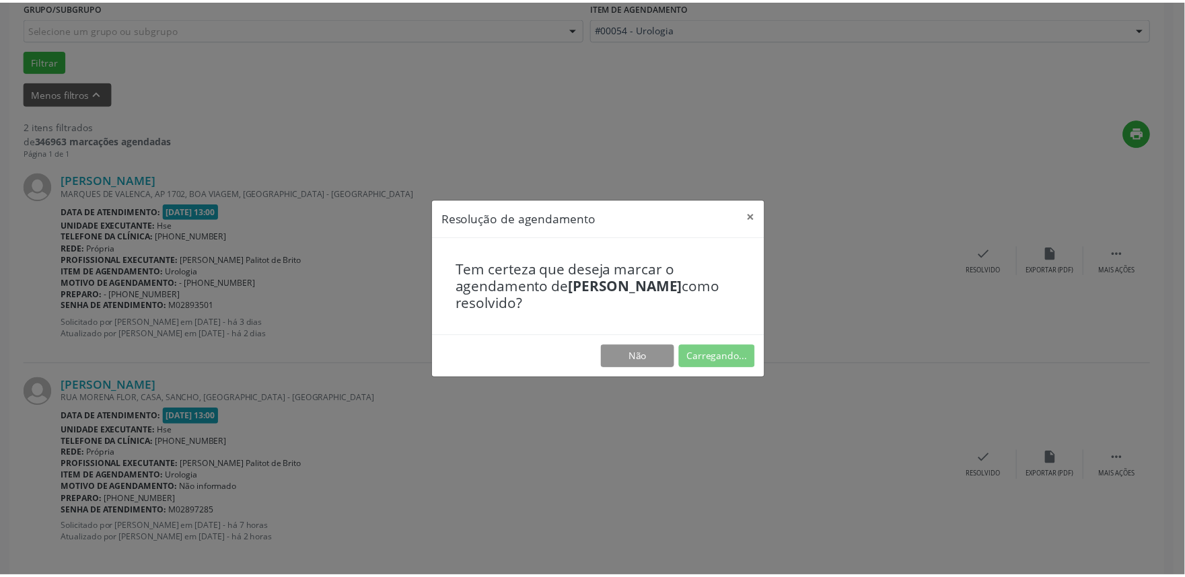
scroll to position [0, 0]
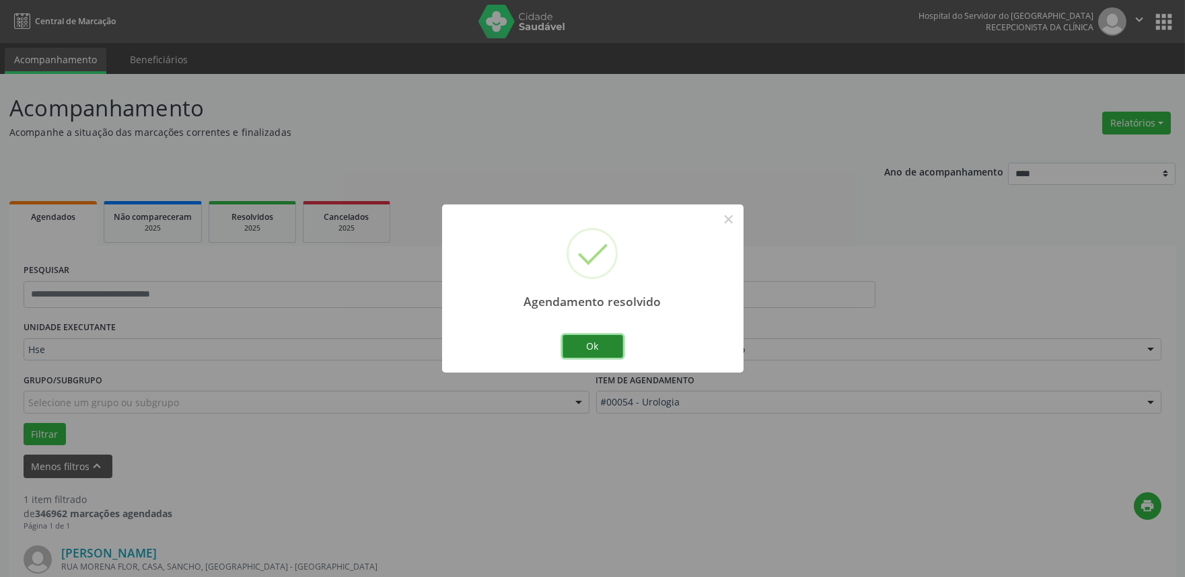
click at [587, 349] on button "Ok" at bounding box center [592, 346] width 61 height 23
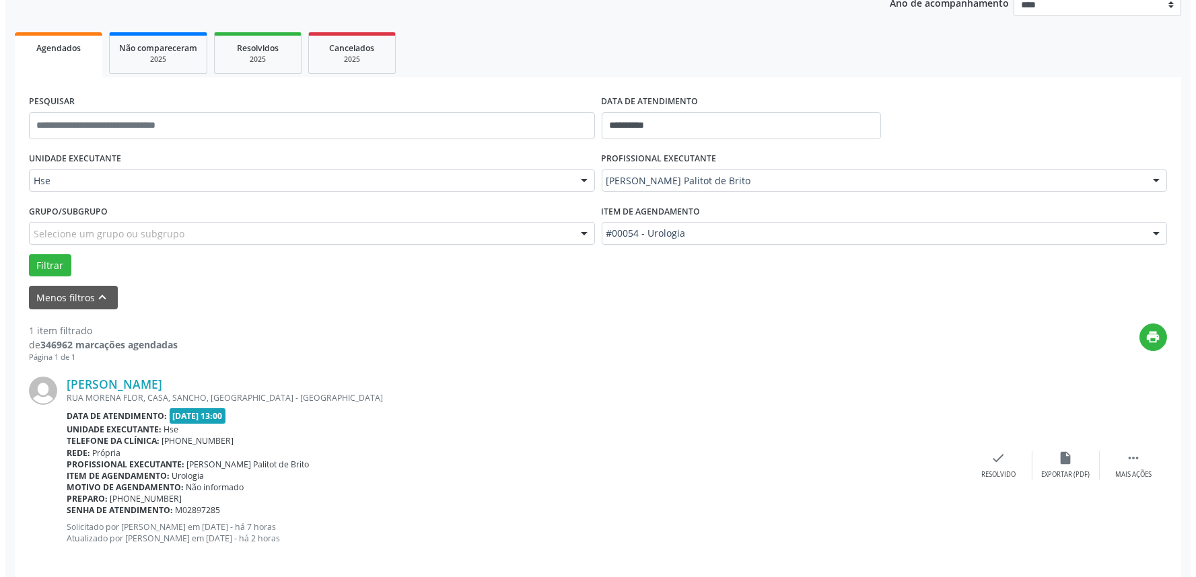
scroll to position [182, 0]
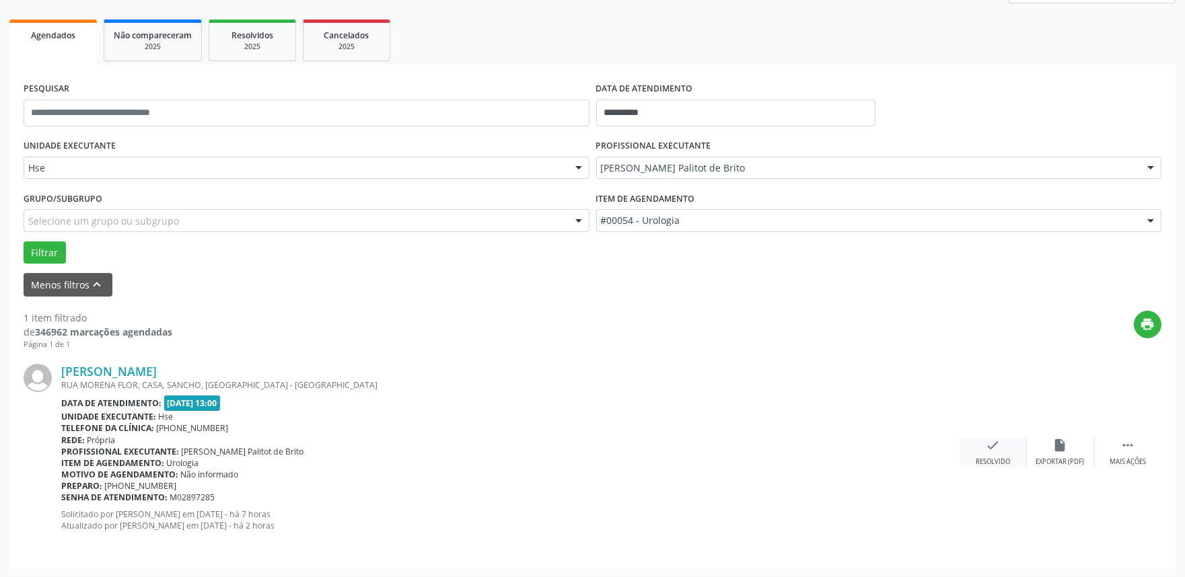
click at [996, 451] on icon "check" at bounding box center [993, 445] width 15 height 15
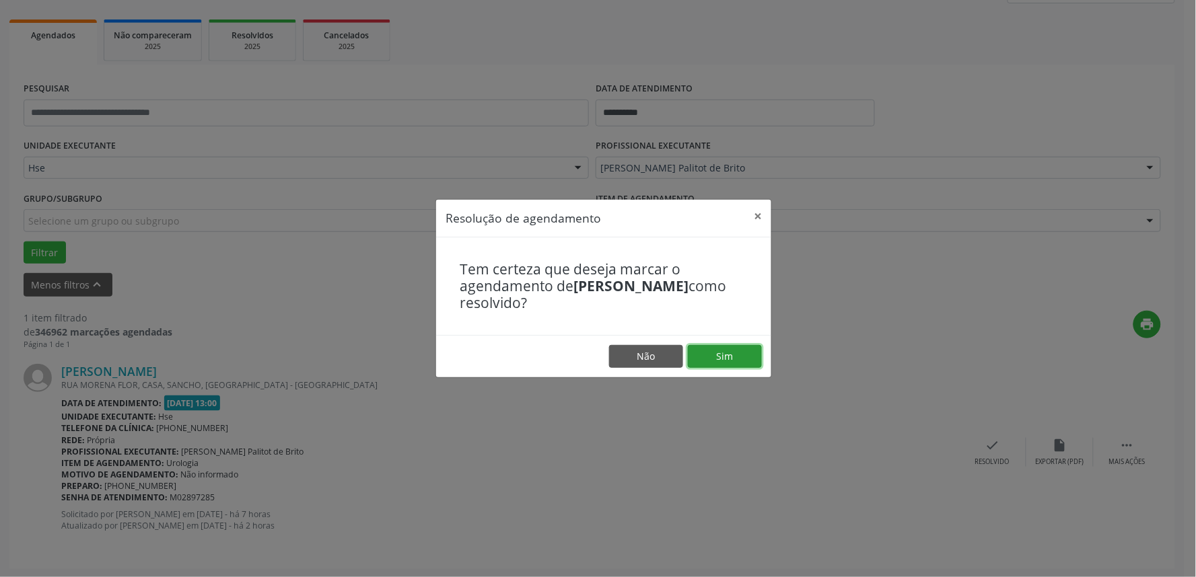
click at [733, 359] on button "Sim" at bounding box center [725, 356] width 74 height 23
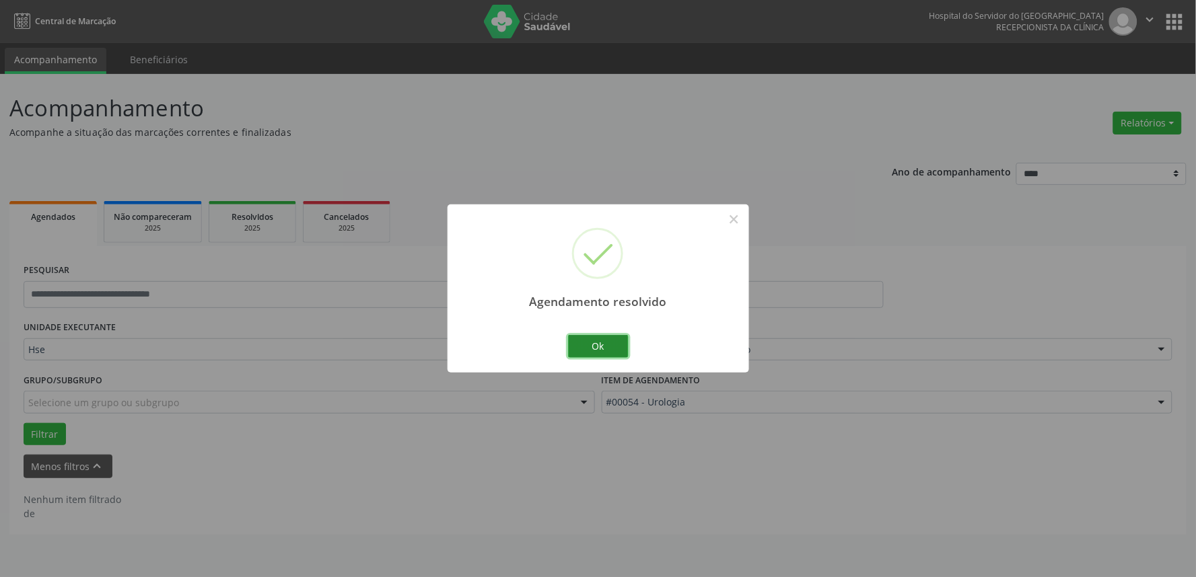
drag, startPoint x: 584, startPoint y: 349, endPoint x: 576, endPoint y: 352, distance: 8.7
click at [583, 349] on button "Ok" at bounding box center [598, 346] width 61 height 23
